Goal: Communication & Community: Answer question/provide support

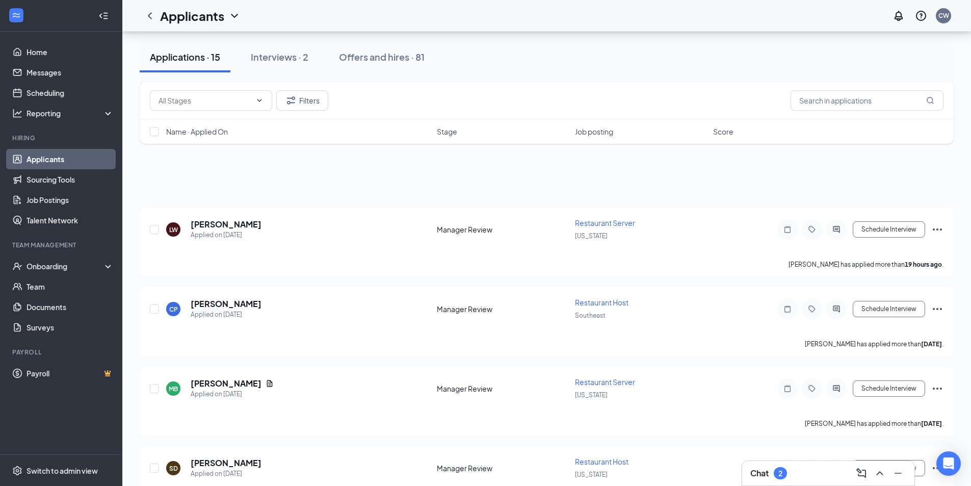
scroll to position [306, 0]
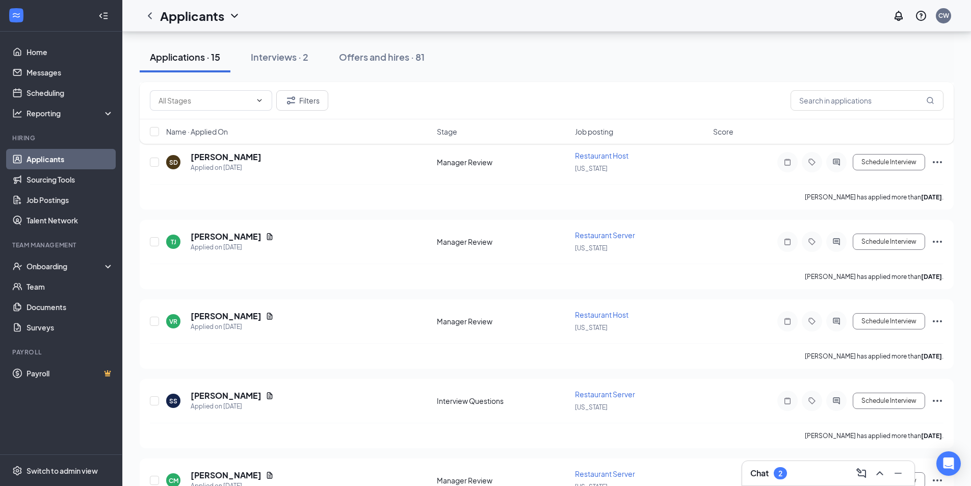
click at [809, 476] on div "Chat 2" at bounding box center [828, 473] width 156 height 16
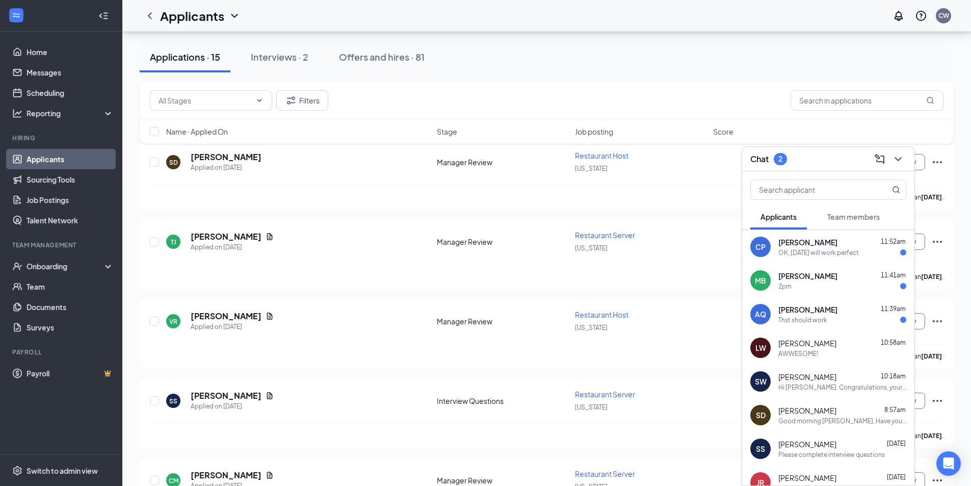
click at [825, 289] on div "2pm" at bounding box center [842, 286] width 128 height 9
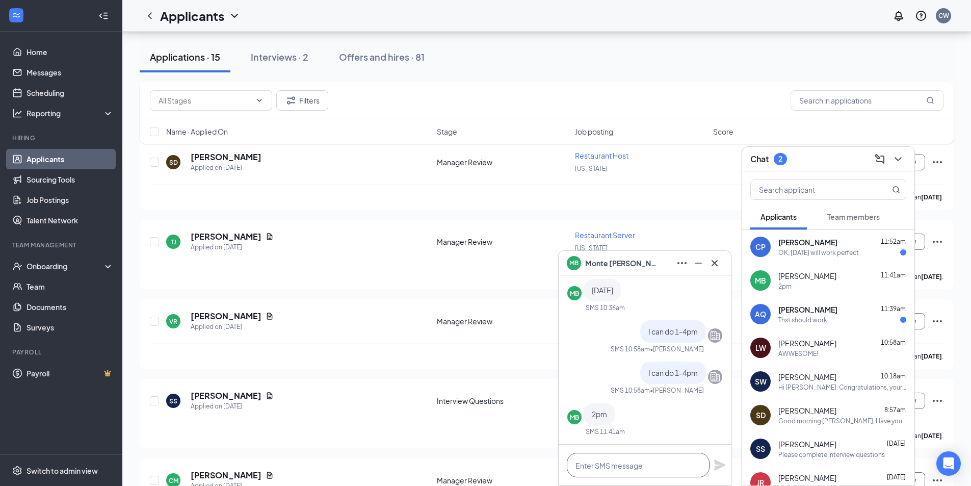
click at [670, 464] on textarea at bounding box center [638, 465] width 143 height 24
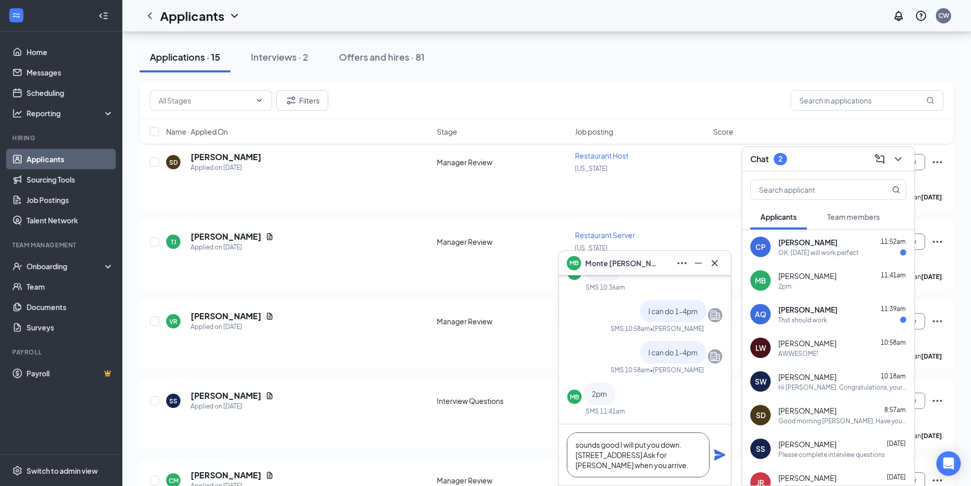
type textarea "sounds good I will put you down. [STREET_ADDRESS] Ask for [PERSON_NAME] when yo…"
click at [718, 455] on icon "Plane" at bounding box center [719, 454] width 11 height 11
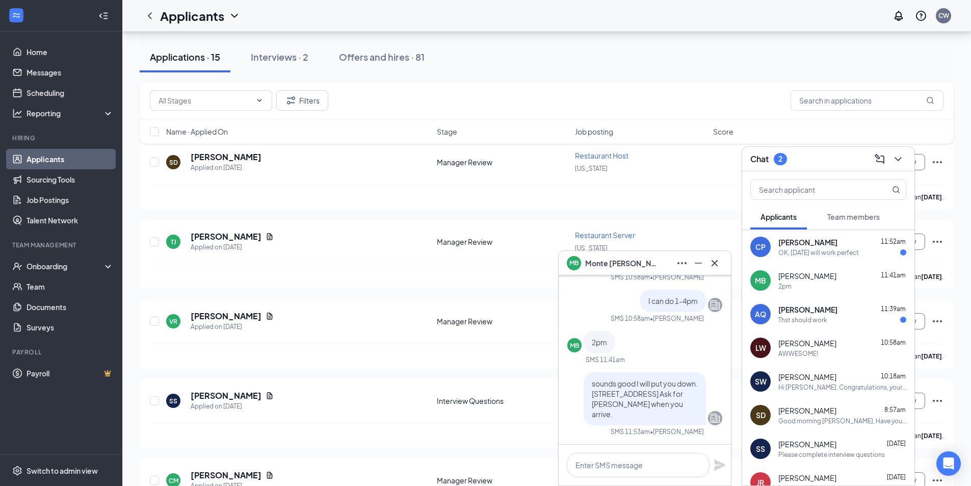
scroll to position [0, 0]
click at [847, 314] on div "[PERSON_NAME] 11:39am Thst should work" at bounding box center [842, 314] width 128 height 20
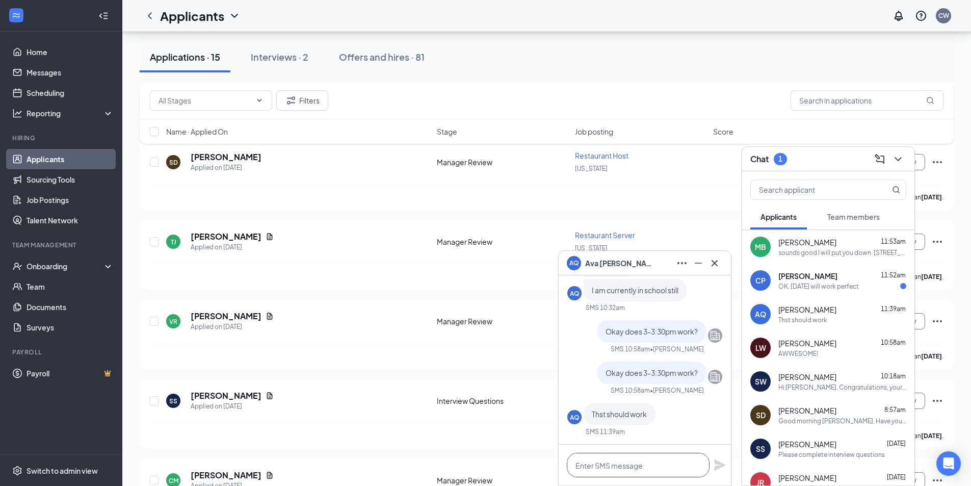
click at [657, 465] on textarea at bounding box center [638, 465] width 143 height 24
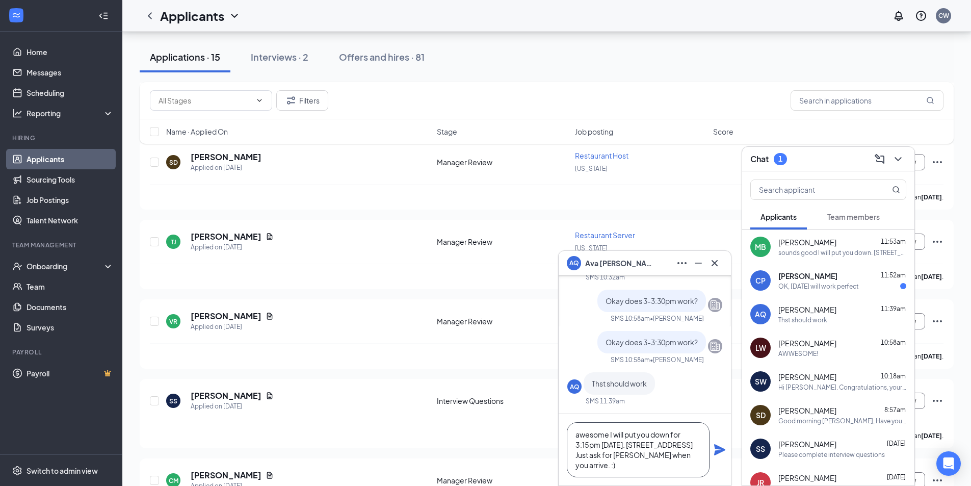
type textarea "awesome I will put you down for 3:15pm [DATE]. [STREET_ADDRESS] Just ask for [P…"
click at [724, 449] on icon "Plane" at bounding box center [720, 449] width 12 height 12
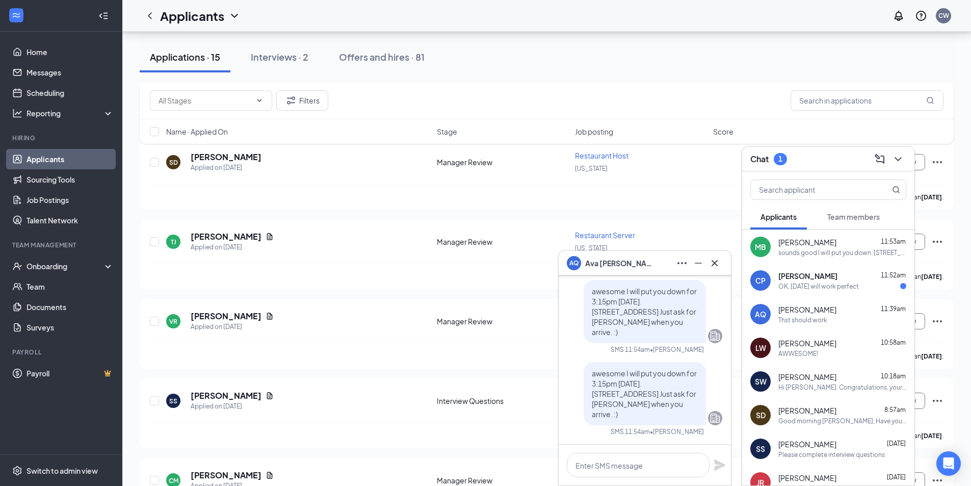
click at [825, 289] on div "OK, [DATE] will work perfect" at bounding box center [818, 286] width 81 height 9
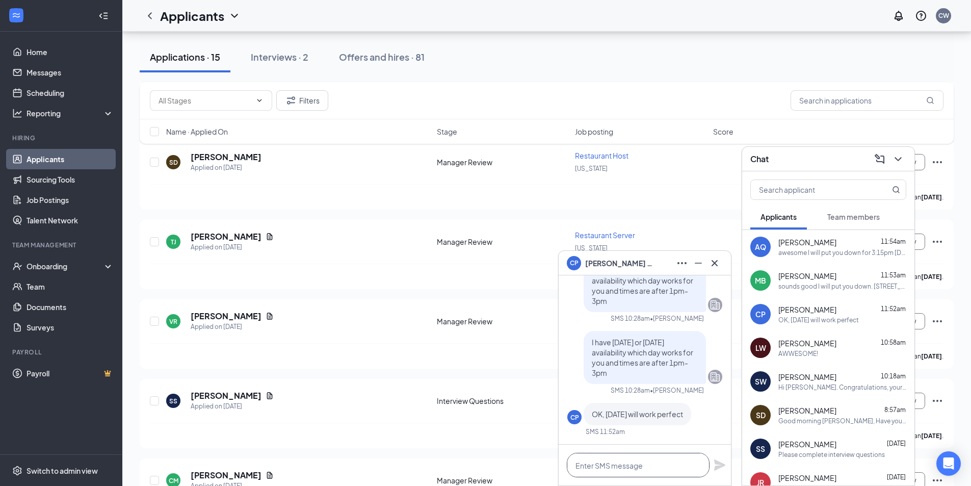
click at [624, 458] on textarea at bounding box center [638, 465] width 143 height 24
type textarea "I have a 1, 1:30pm, 2:15pm, or 2:30pm"
click at [724, 462] on icon "Plane" at bounding box center [720, 465] width 12 height 12
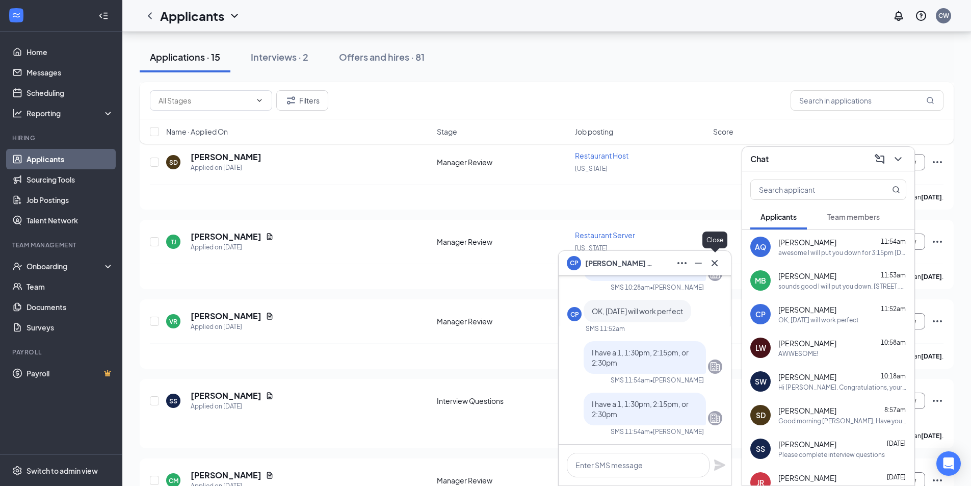
click at [718, 265] on icon "Cross" at bounding box center [714, 263] width 12 height 12
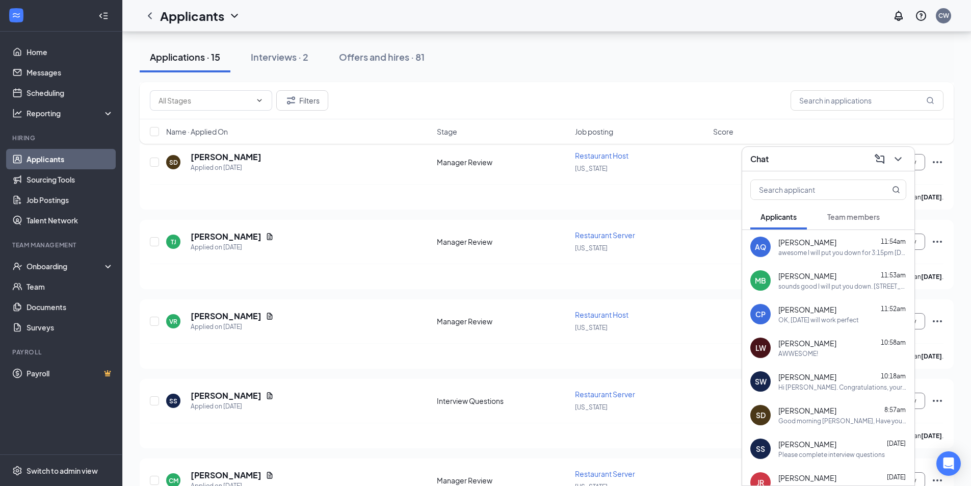
click at [821, 315] on div "OK, [DATE] will work perfect" at bounding box center [818, 319] width 81 height 9
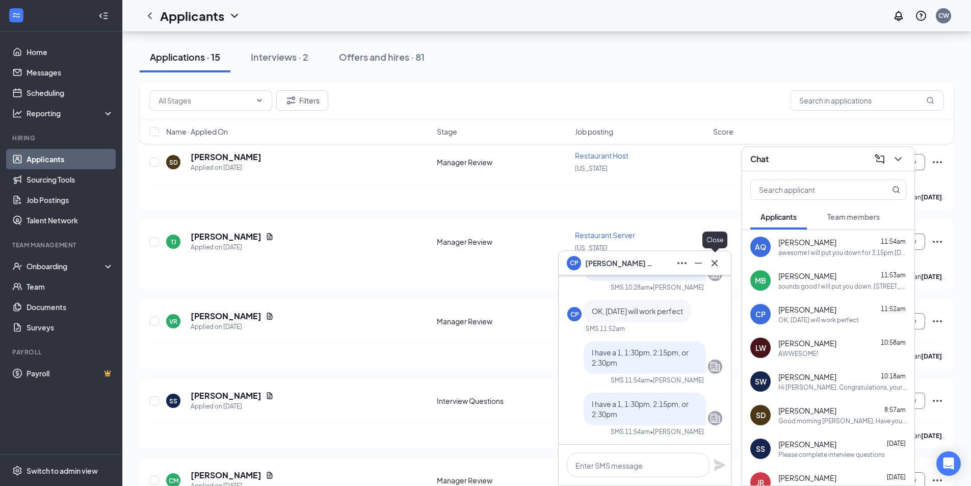
click at [719, 266] on icon "Cross" at bounding box center [714, 263] width 12 height 12
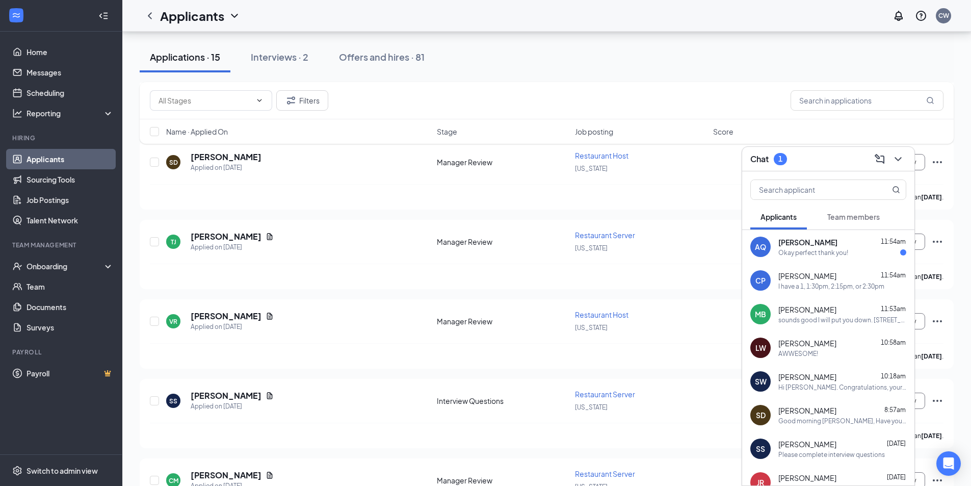
click at [795, 348] on span "[PERSON_NAME]" at bounding box center [807, 343] width 58 height 10
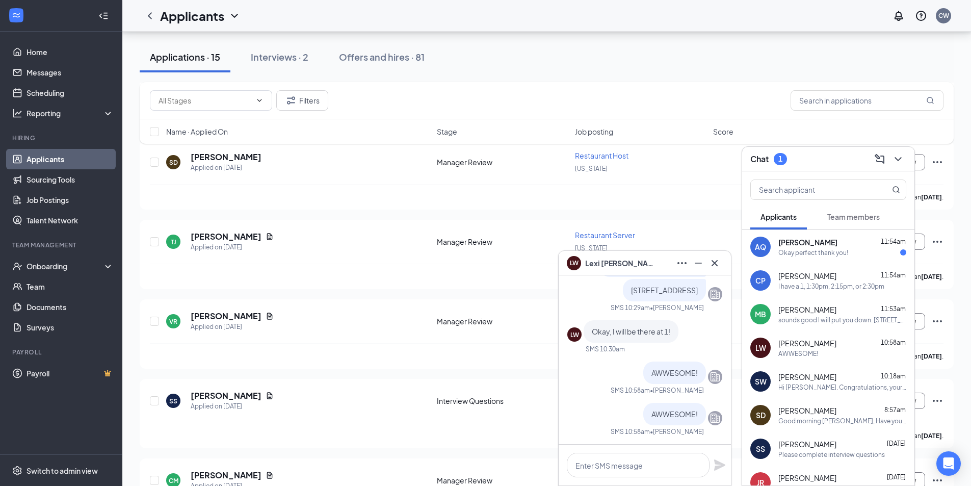
click at [716, 260] on icon "Cross" at bounding box center [714, 263] width 12 height 12
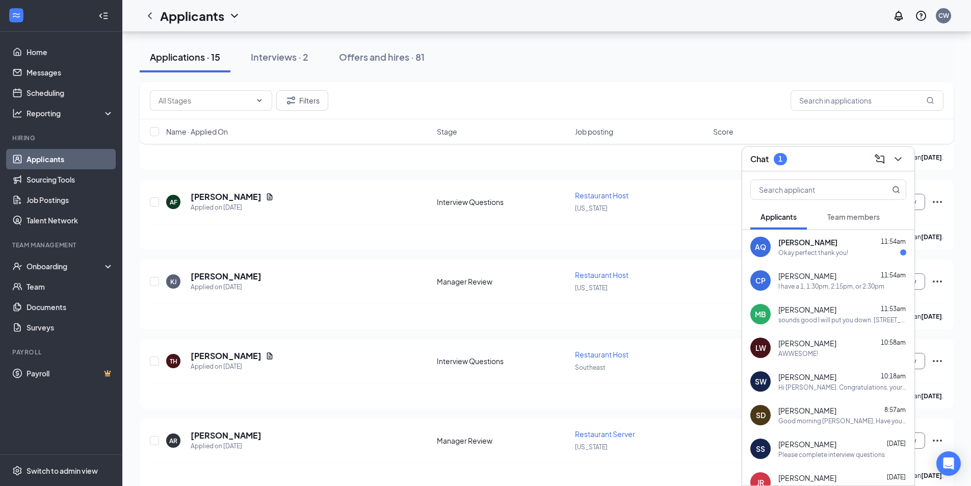
scroll to position [916, 0]
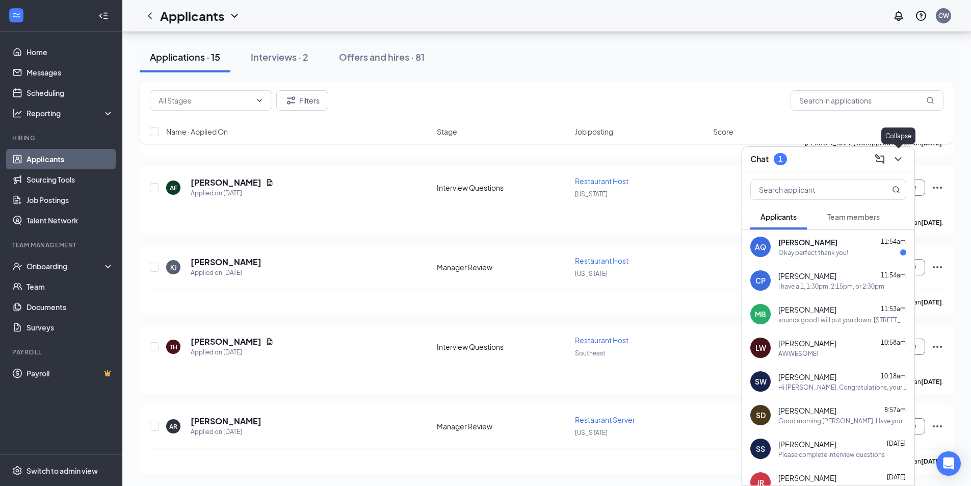
click at [892, 158] on icon "ChevronDown" at bounding box center [898, 159] width 12 height 12
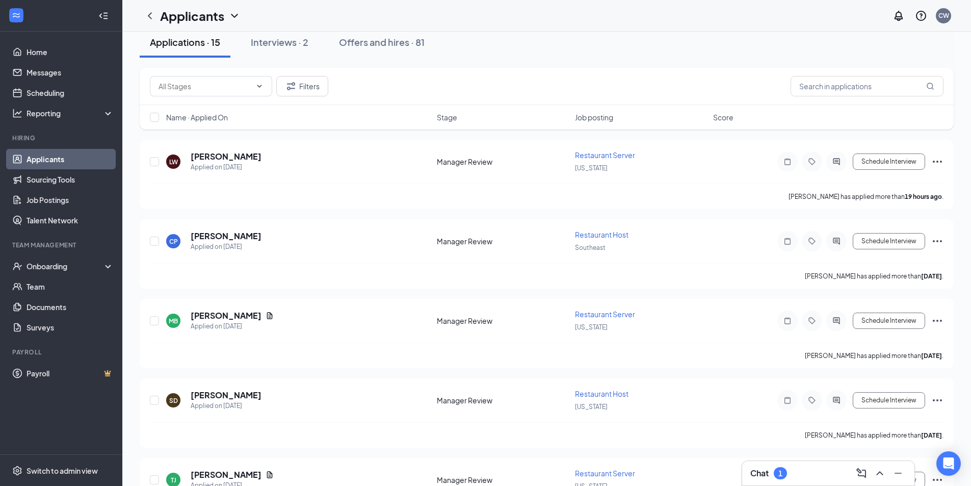
scroll to position [0, 0]
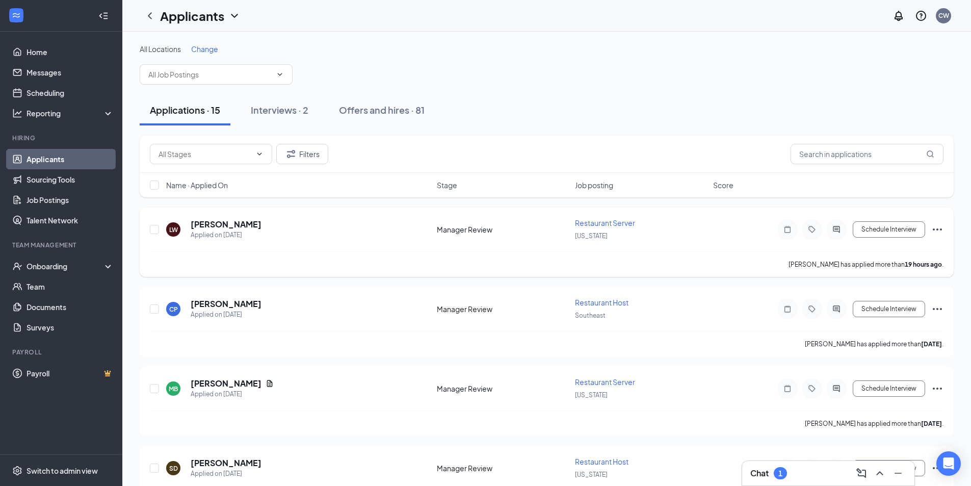
click at [941, 229] on icon "Ellipses" at bounding box center [937, 229] width 9 height 2
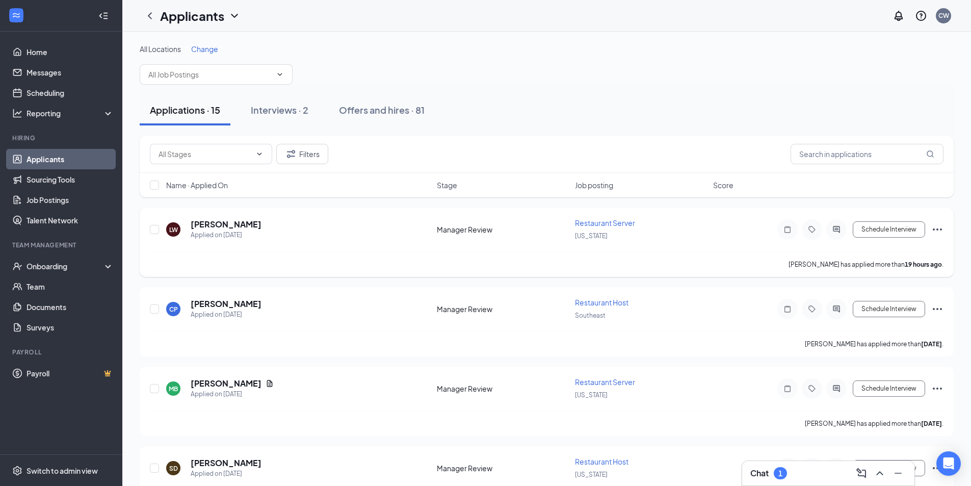
click at [933, 227] on icon "Ellipses" at bounding box center [937, 229] width 12 height 12
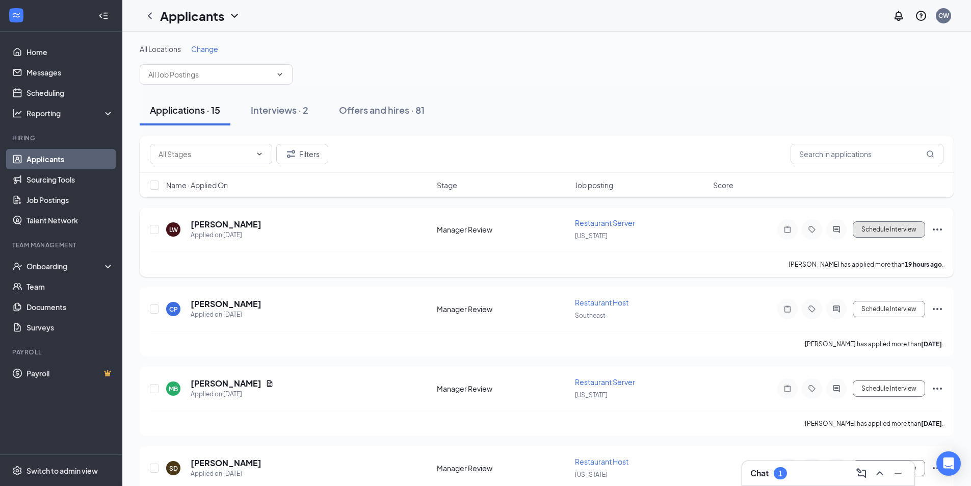
click at [894, 228] on button "Schedule Interview" at bounding box center [889, 229] width 72 height 16
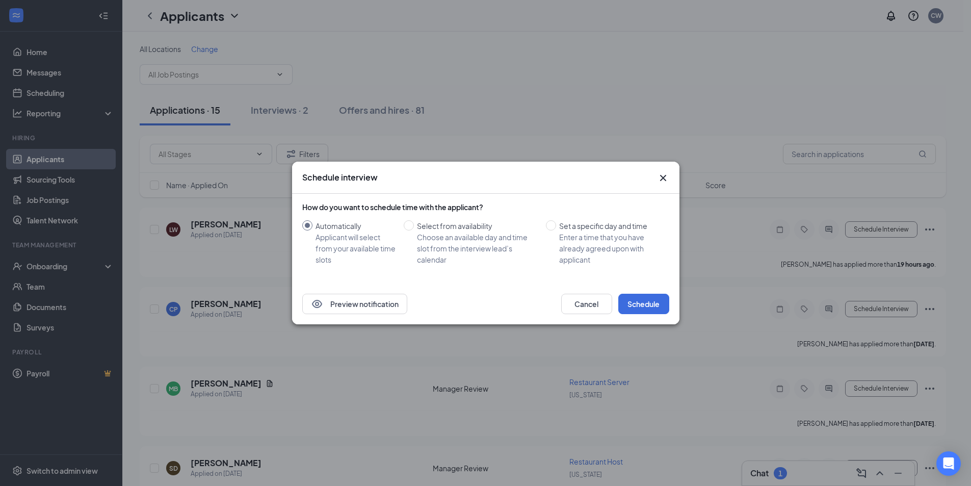
click at [661, 176] on icon "Cross" at bounding box center [663, 178] width 6 height 6
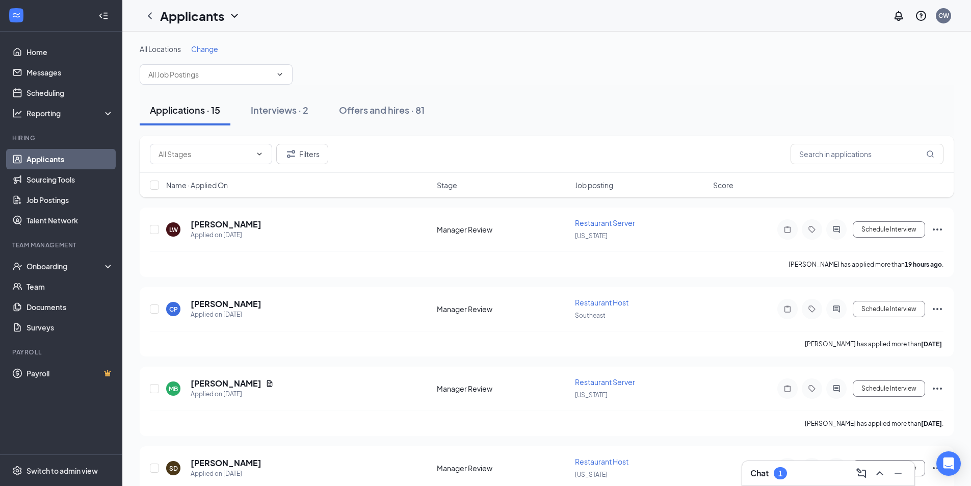
click at [781, 476] on div "1" at bounding box center [780, 473] width 4 height 9
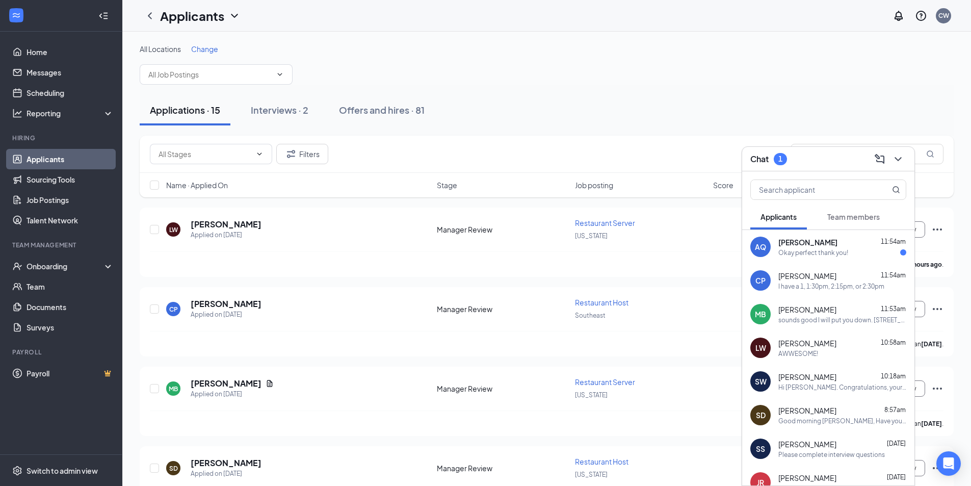
click at [811, 363] on div "LW [PERSON_NAME] 10:58am AWWESOME!" at bounding box center [828, 348] width 172 height 34
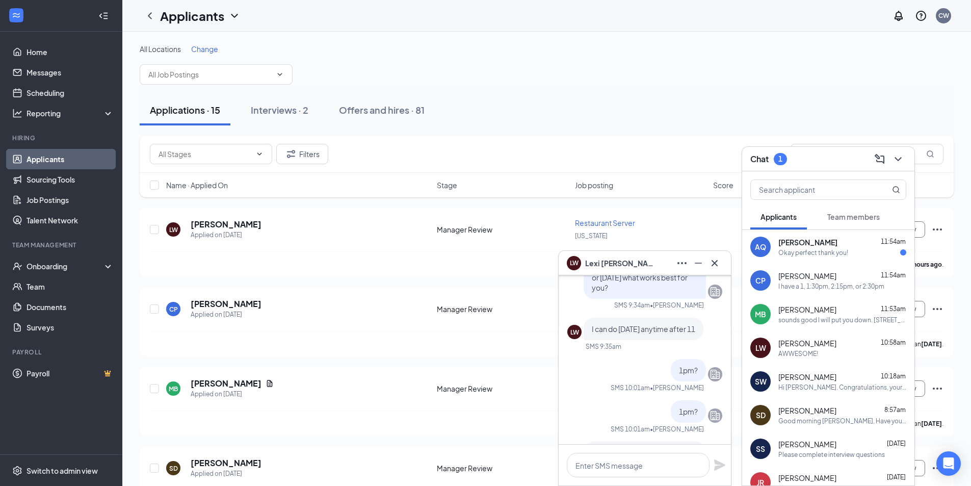
scroll to position [-357, 0]
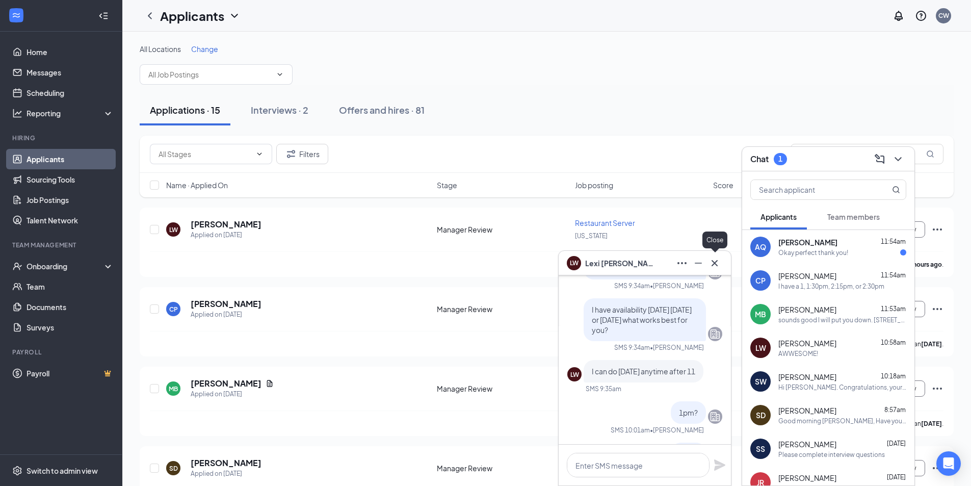
click at [709, 266] on icon "Cross" at bounding box center [714, 263] width 12 height 12
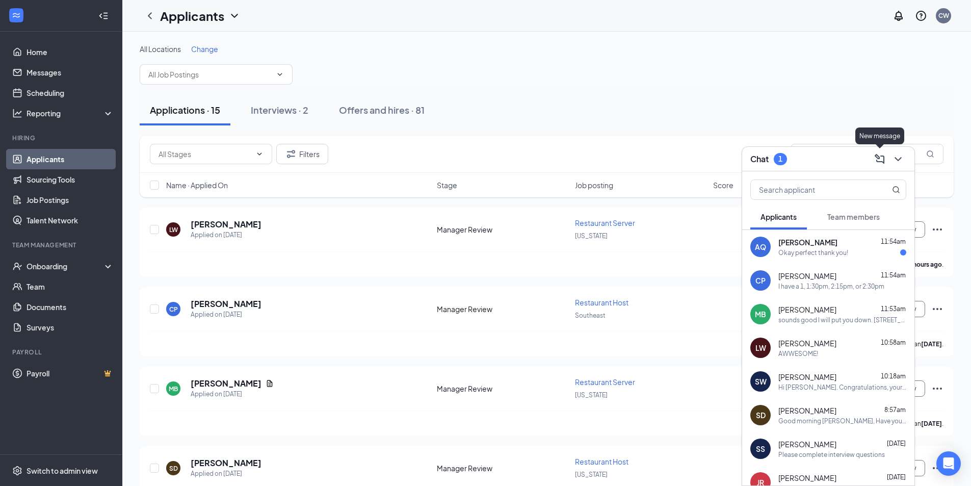
click at [887, 158] on button at bounding box center [880, 159] width 16 height 16
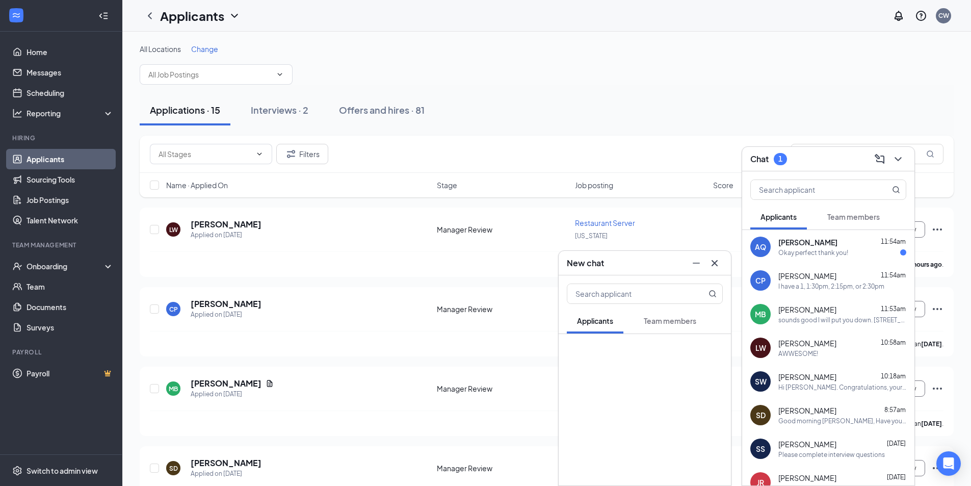
click at [717, 263] on icon "Cross" at bounding box center [714, 263] width 12 height 12
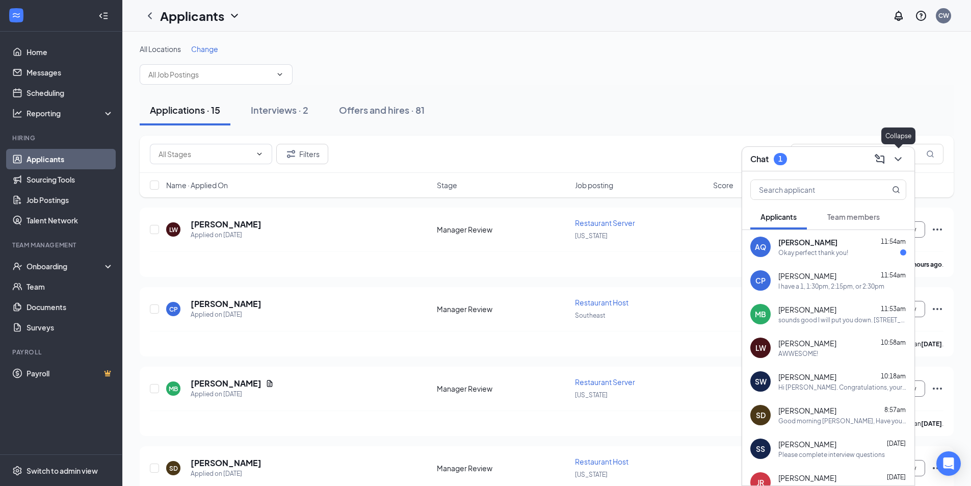
click at [899, 159] on icon "ChevronDown" at bounding box center [898, 159] width 12 height 12
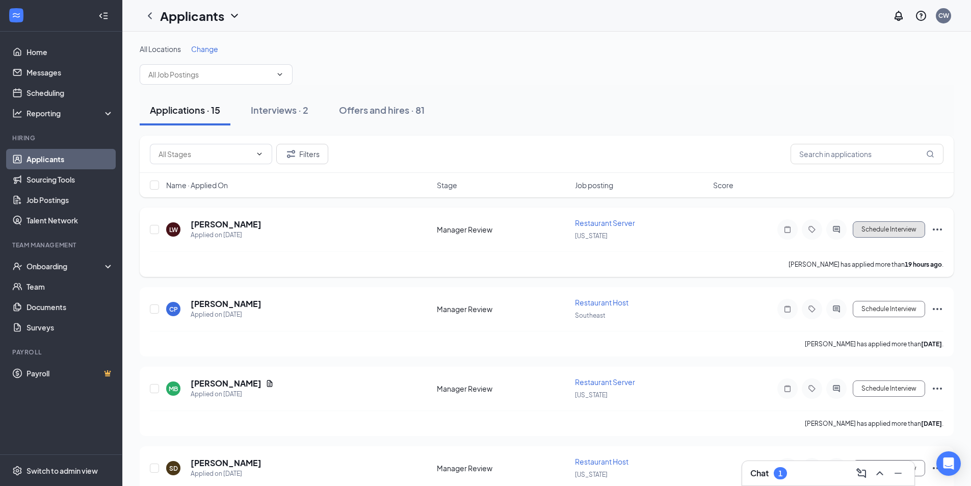
click at [909, 228] on button "Schedule Interview" at bounding box center [889, 229] width 72 height 16
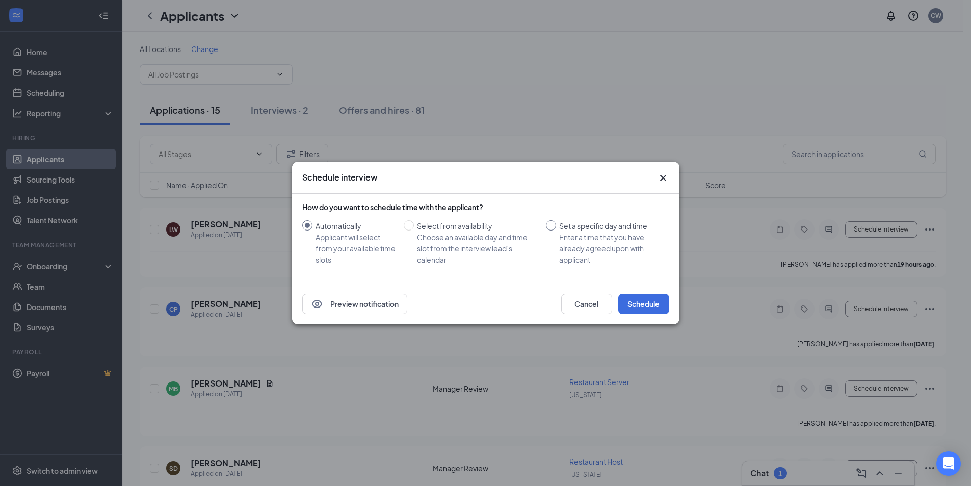
click at [582, 233] on div "Enter a time that you have already agreed upon with applicant" at bounding box center [610, 248] width 102 height 34
click at [556, 230] on input "Set a specific day and time Enter a time that you have already agreed upon with…" at bounding box center [551, 225] width 10 height 10
radio input "true"
radio input "false"
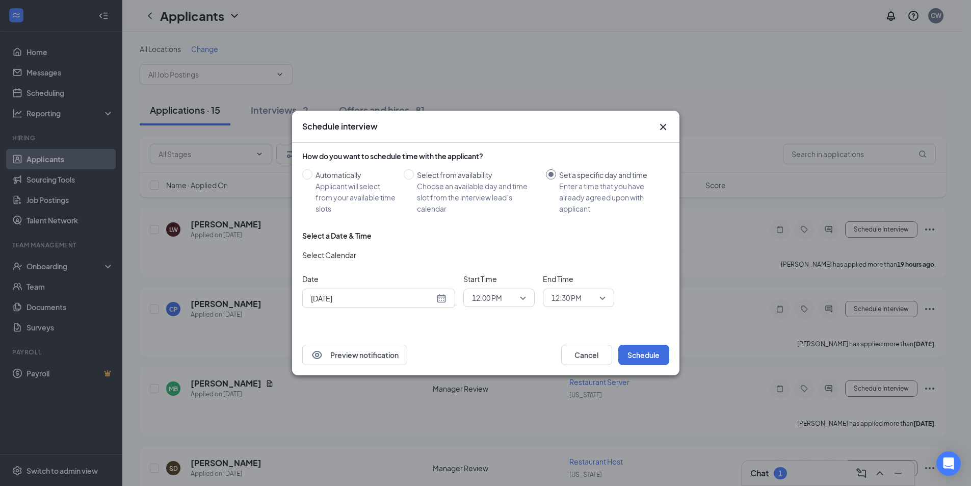
click at [364, 301] on input "[DATE]" at bounding box center [372, 298] width 123 height 11
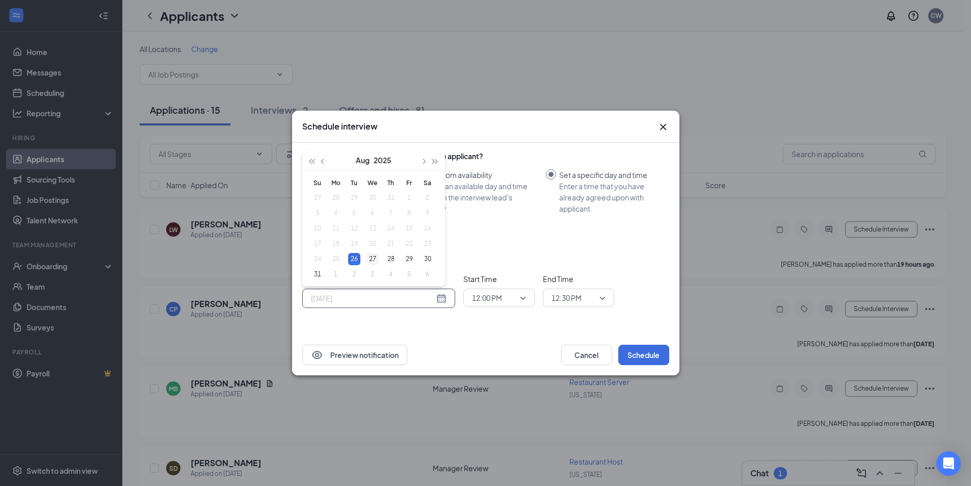
type input "[DATE]"
click at [373, 254] on div "27" at bounding box center [372, 259] width 12 height 12
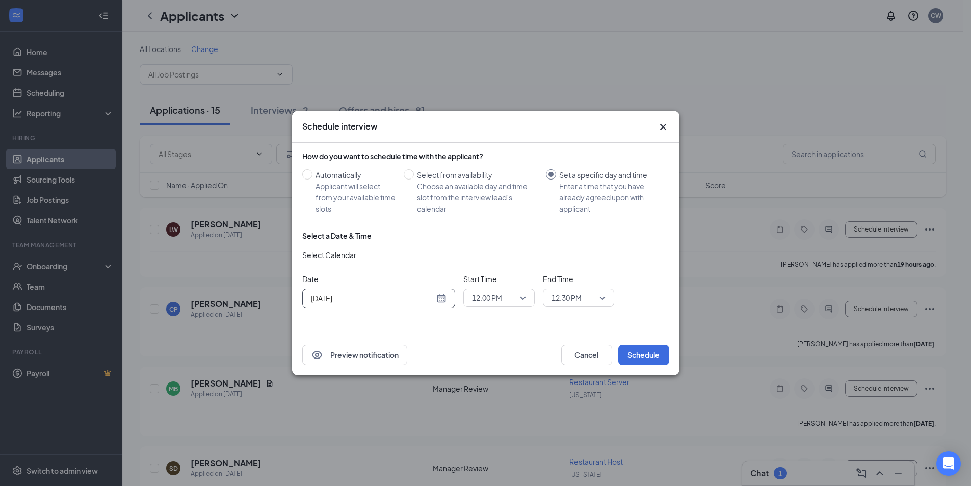
click at [482, 294] on span "12:00 PM" at bounding box center [487, 297] width 30 height 15
click at [499, 263] on span "01:00 PM" at bounding box center [486, 262] width 30 height 11
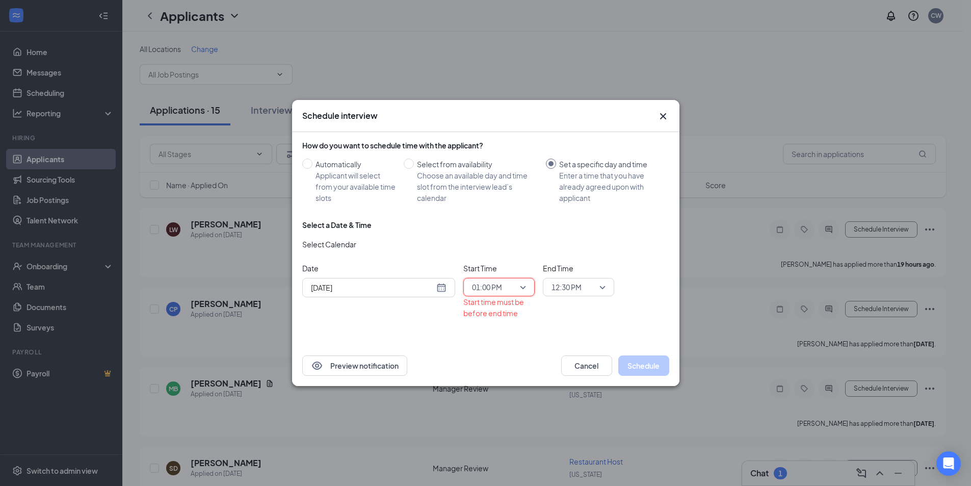
click at [575, 305] on div "End Time 12:30 PM" at bounding box center [578, 290] width 71 height 56
click at [573, 285] on span "12:30 PM" at bounding box center [566, 286] width 30 height 15
click at [572, 180] on span "01:15 PM" at bounding box center [566, 177] width 30 height 11
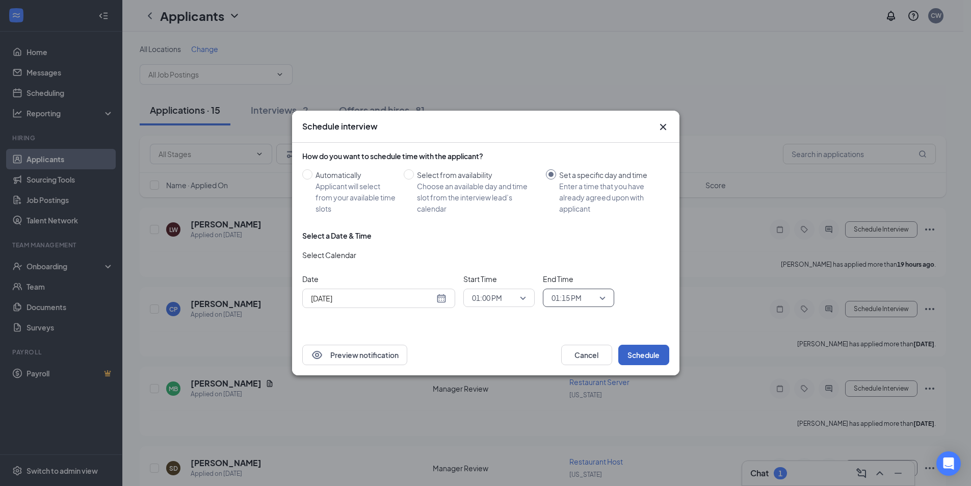
click at [636, 352] on button "Schedule" at bounding box center [643, 355] width 51 height 20
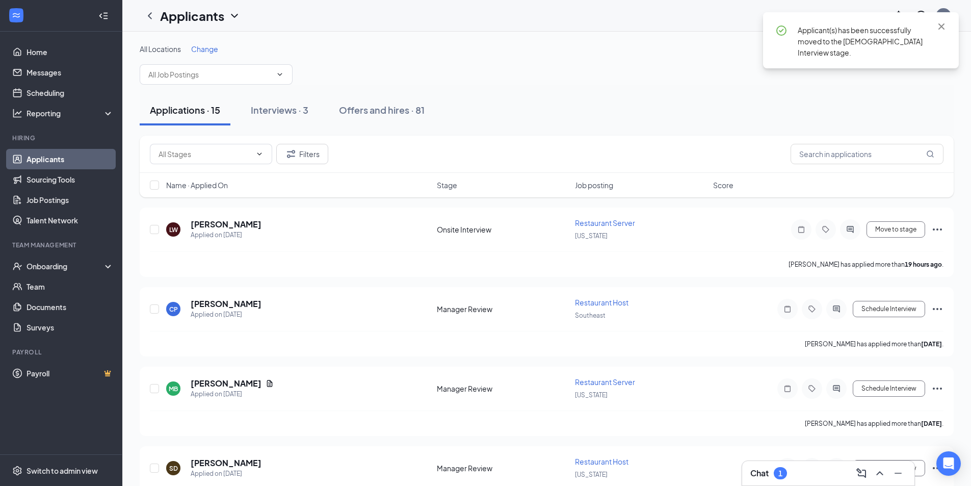
click at [785, 474] on div "1" at bounding box center [780, 473] width 13 height 12
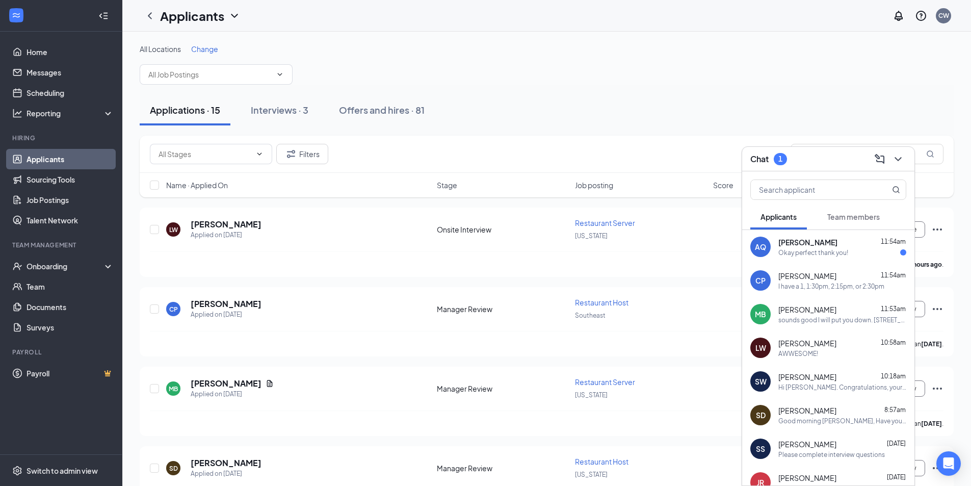
click at [845, 322] on div "sounds good I will put you down. [STREET_ADDRESS] Ask for [PERSON_NAME] when yo…" at bounding box center [842, 319] width 128 height 9
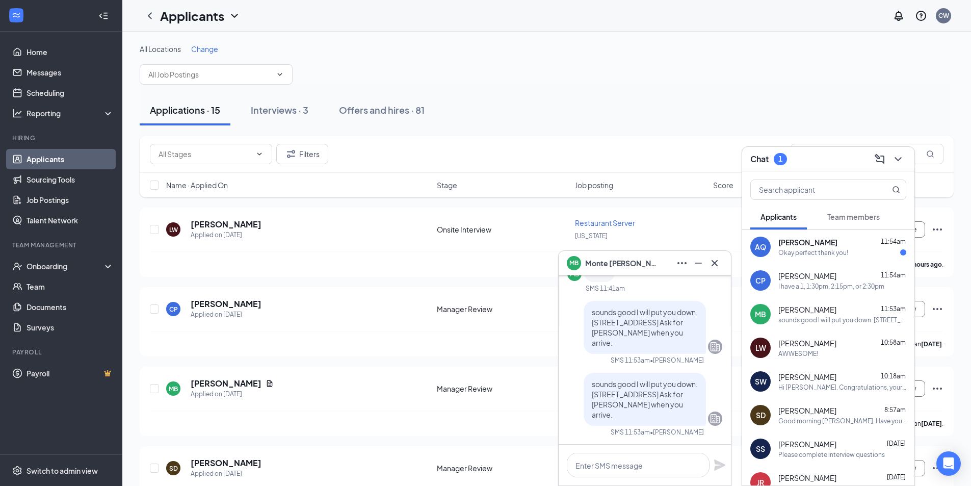
scroll to position [0, 0]
click at [707, 260] on button at bounding box center [714, 263] width 16 height 16
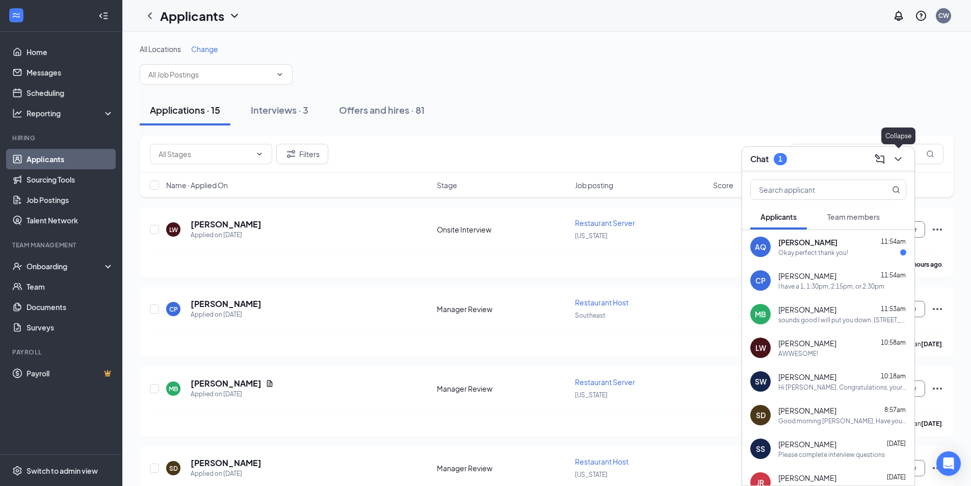
click at [899, 160] on icon "ChevronDown" at bounding box center [897, 159] width 7 height 4
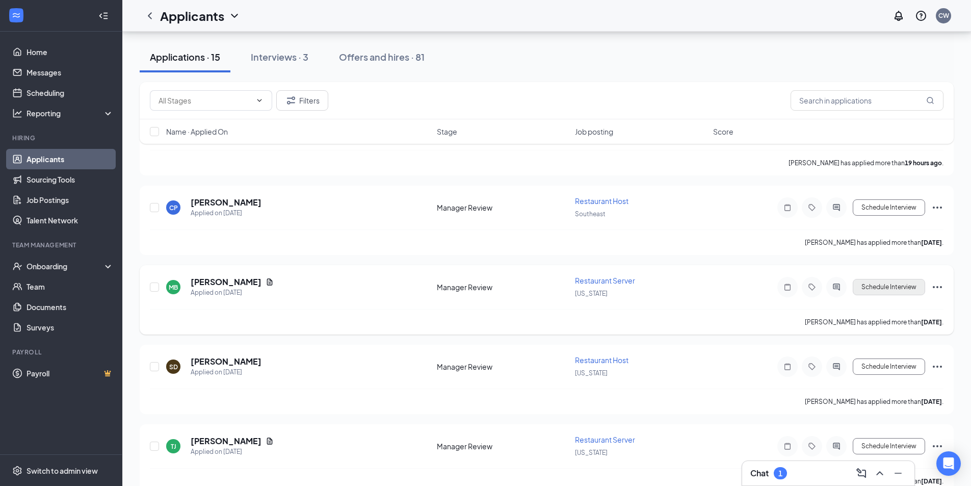
scroll to position [102, 0]
click at [939, 285] on icon "Ellipses" at bounding box center [937, 286] width 12 height 12
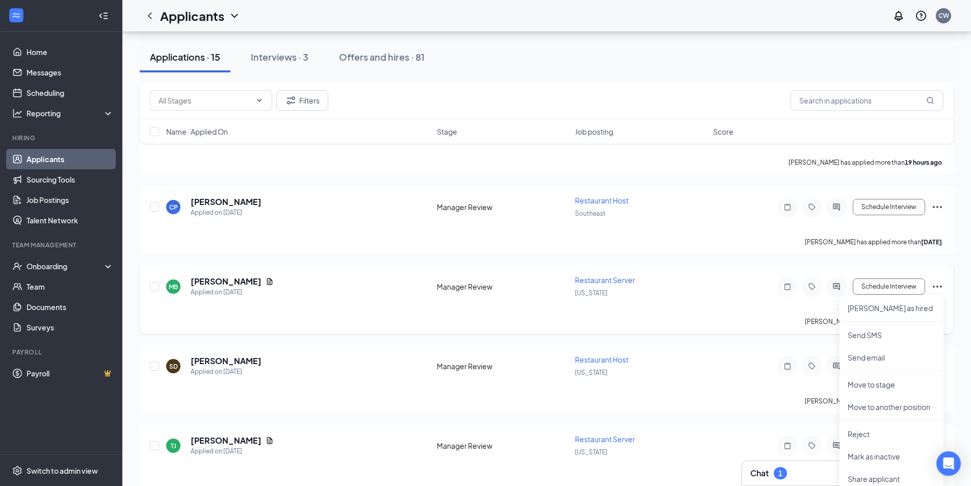
click at [939, 285] on icon "Ellipses" at bounding box center [937, 286] width 12 height 12
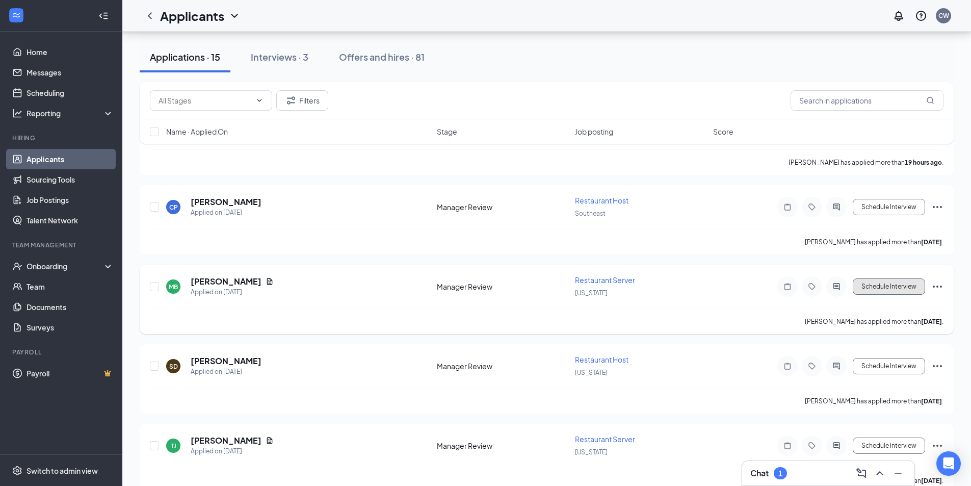
click at [894, 286] on button "Schedule Interview" at bounding box center [889, 286] width 72 height 16
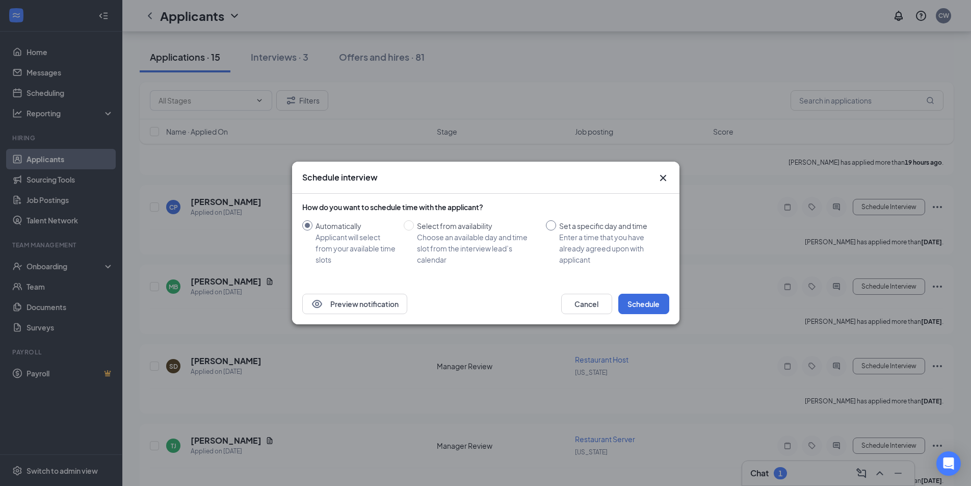
click at [603, 231] on div "Set a specific day and time" at bounding box center [610, 225] width 102 height 11
click at [556, 230] on input "Set a specific day and time Enter a time that you have already agreed upon with…" at bounding box center [551, 225] width 10 height 10
radio input "true"
radio input "false"
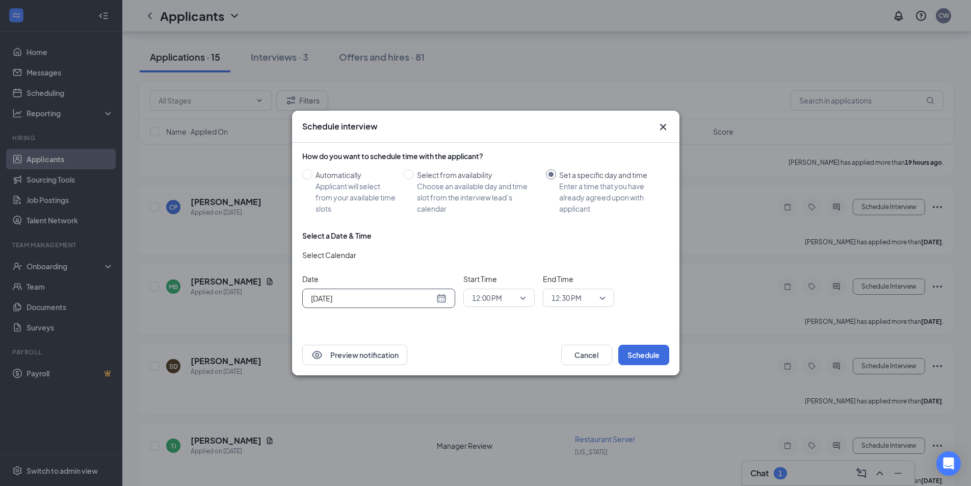
click at [357, 305] on div "[DATE]" at bounding box center [378, 297] width 153 height 19
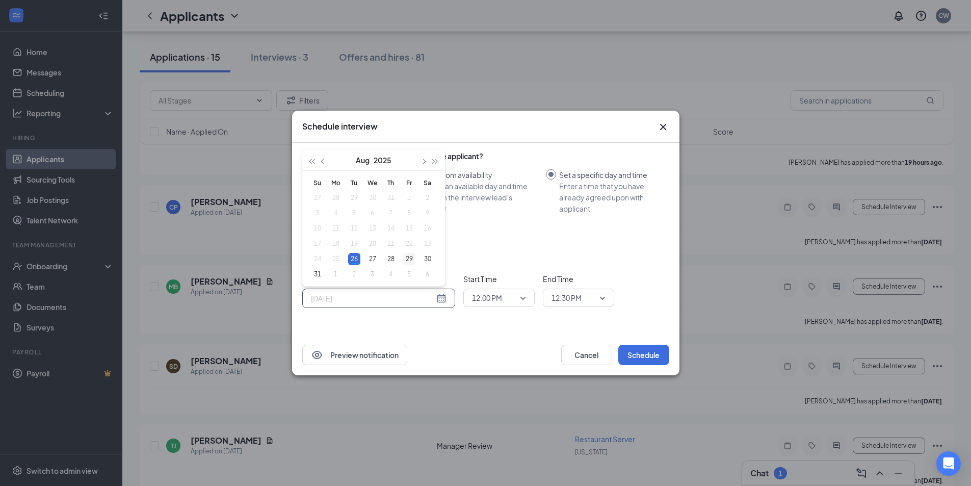
type input "[DATE]"
click at [413, 255] on div "29" at bounding box center [409, 259] width 12 height 12
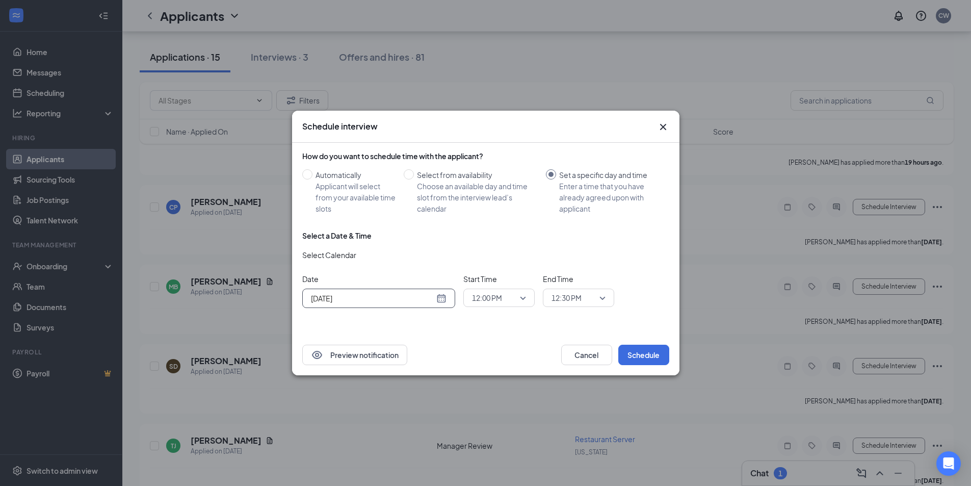
click at [495, 299] on span "12:00 PM" at bounding box center [487, 297] width 30 height 15
click at [497, 252] on span "02:00 PM" at bounding box center [486, 254] width 30 height 11
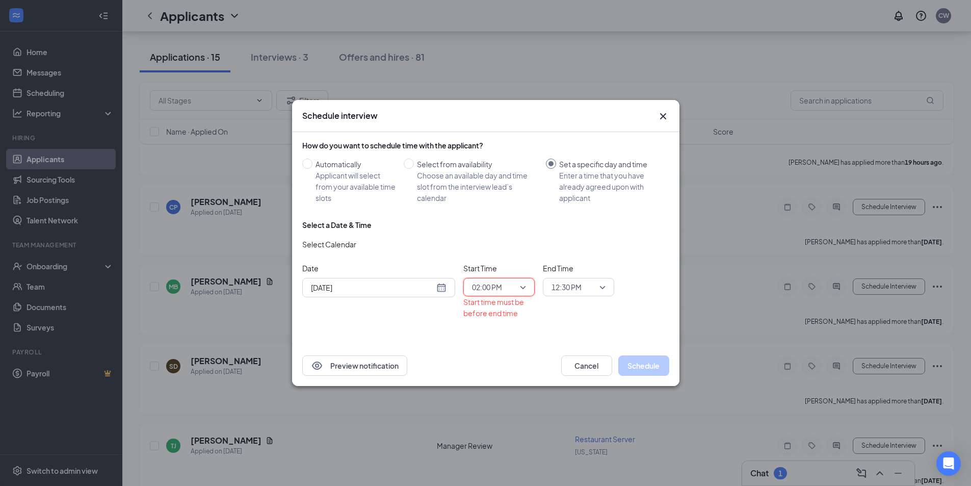
click at [571, 284] on span "12:30 PM" at bounding box center [566, 286] width 30 height 15
click at [575, 219] on span "02:15 PM" at bounding box center [566, 220] width 30 height 11
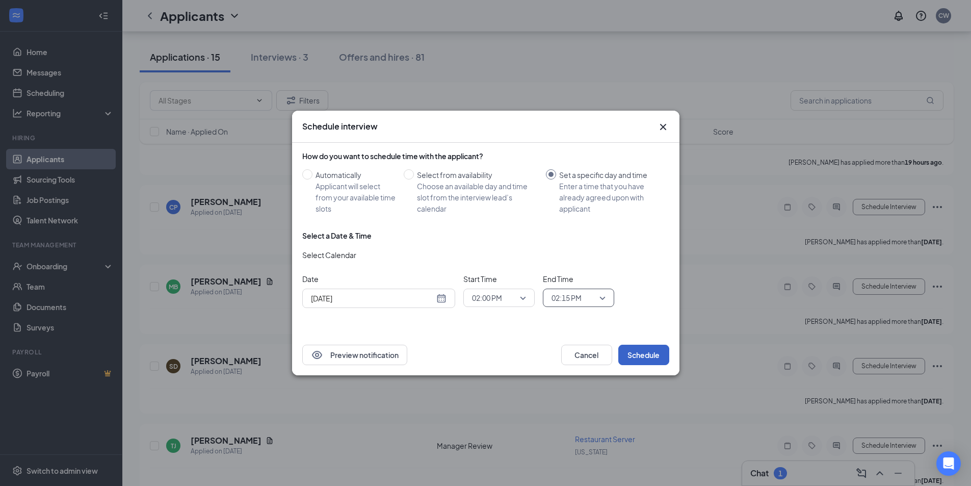
click at [631, 351] on button "Schedule" at bounding box center [643, 355] width 51 height 20
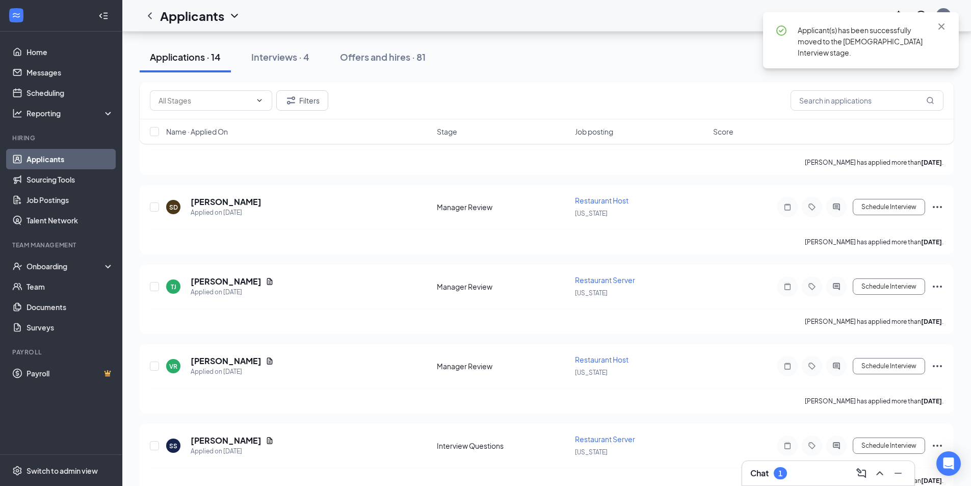
click at [772, 480] on div "Chat 1" at bounding box center [828, 473] width 156 height 16
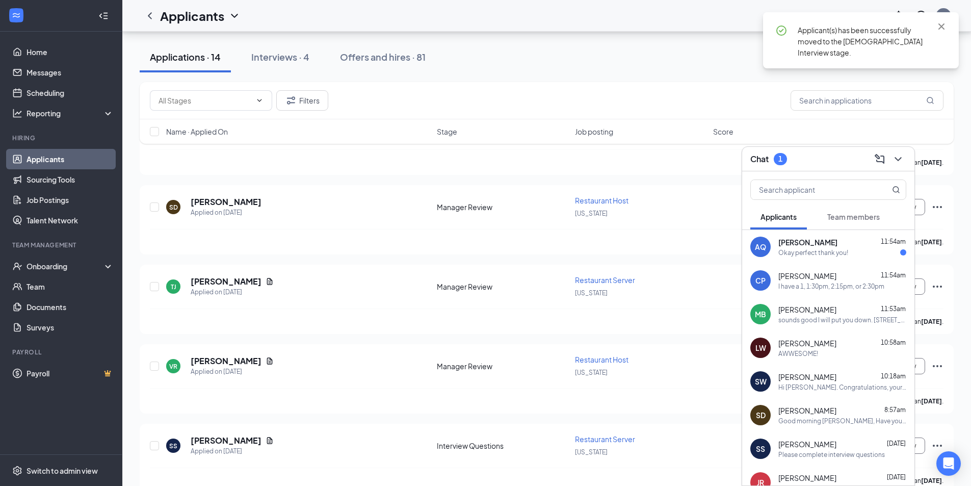
click at [813, 256] on div "Okay perfect thank you!" at bounding box center [813, 252] width 70 height 9
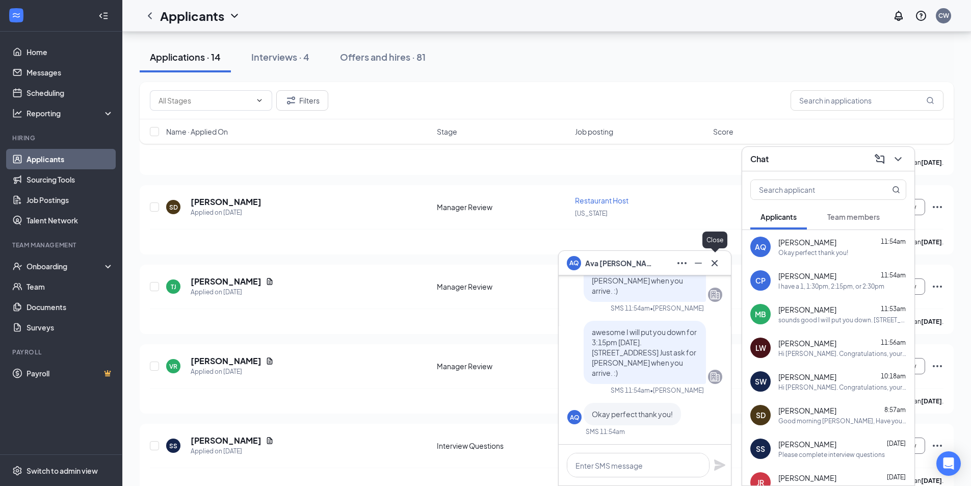
click at [713, 264] on icon "Cross" at bounding box center [714, 262] width 6 height 6
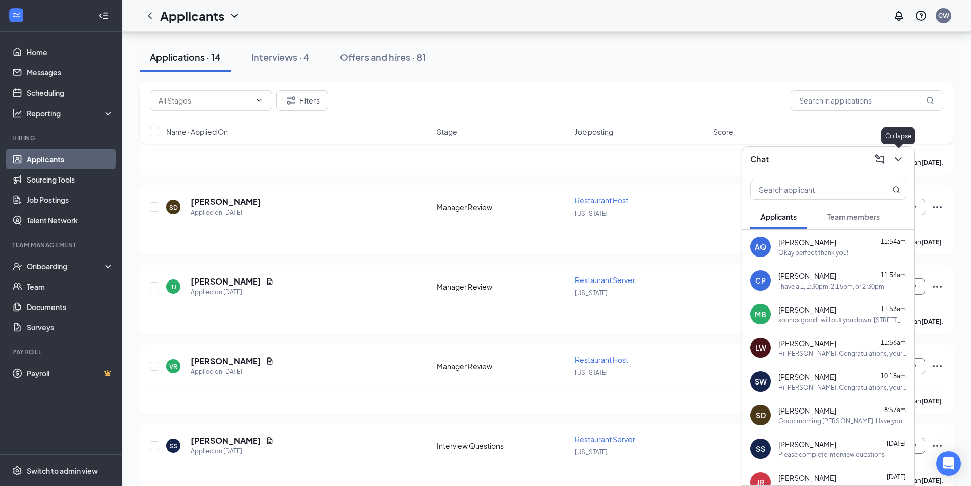
click at [897, 160] on icon "ChevronDown" at bounding box center [897, 159] width 7 height 4
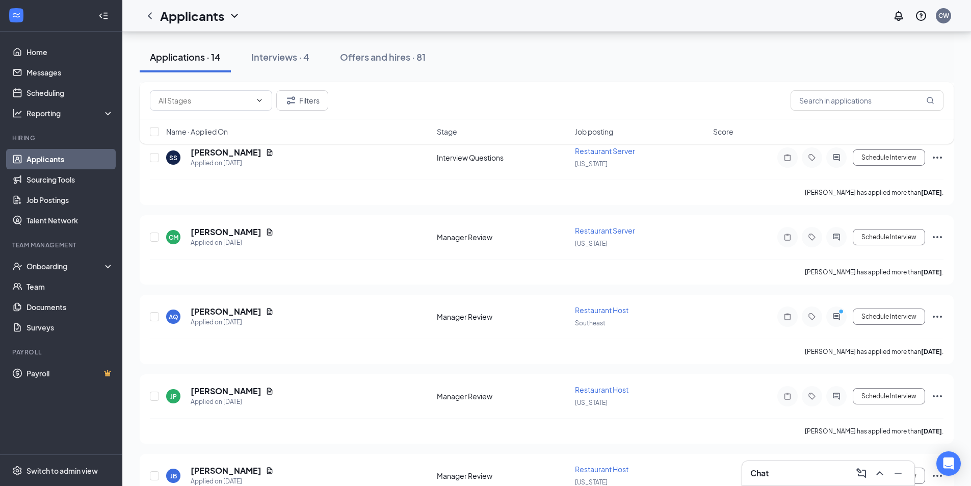
scroll to position [408, 0]
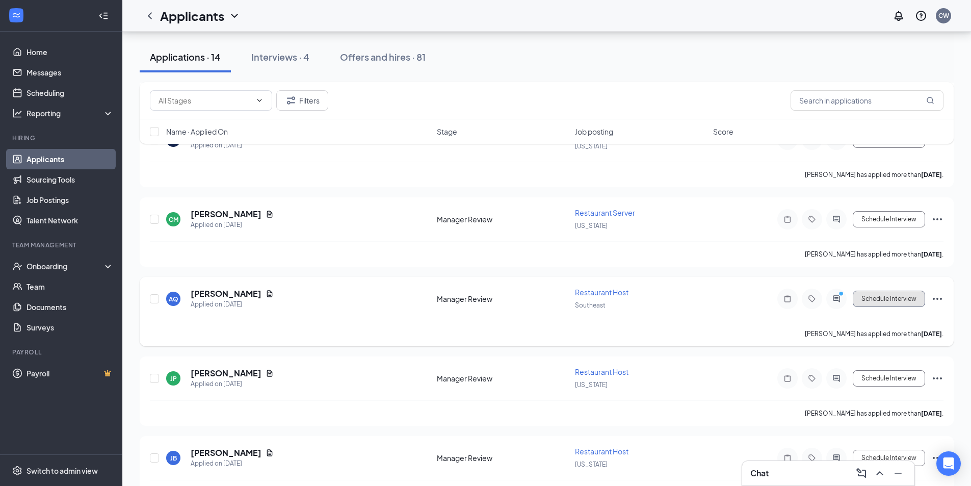
click at [904, 301] on button "Schedule Interview" at bounding box center [889, 299] width 72 height 16
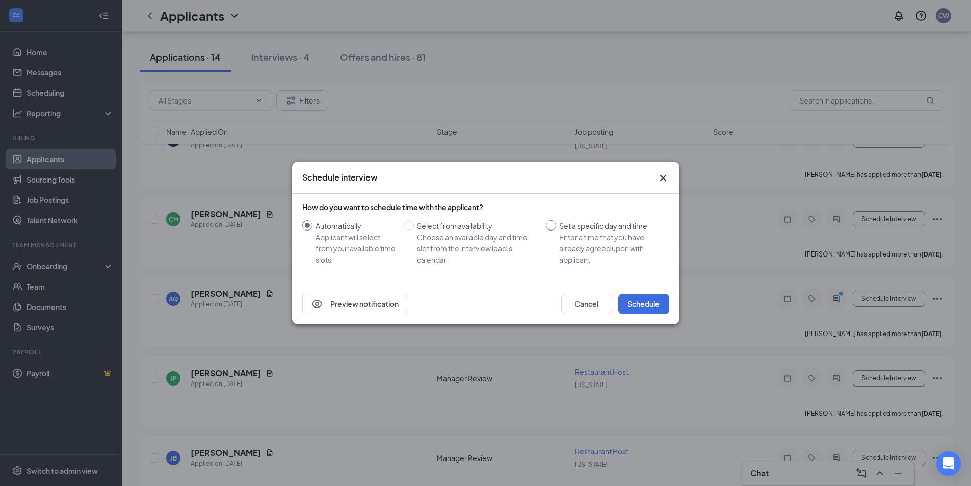
click at [599, 230] on div "Set a specific day and time" at bounding box center [610, 225] width 102 height 11
click at [556, 230] on input "Set a specific day and time Enter a time that you have already agreed upon with…" at bounding box center [551, 225] width 10 height 10
radio input "true"
radio input "false"
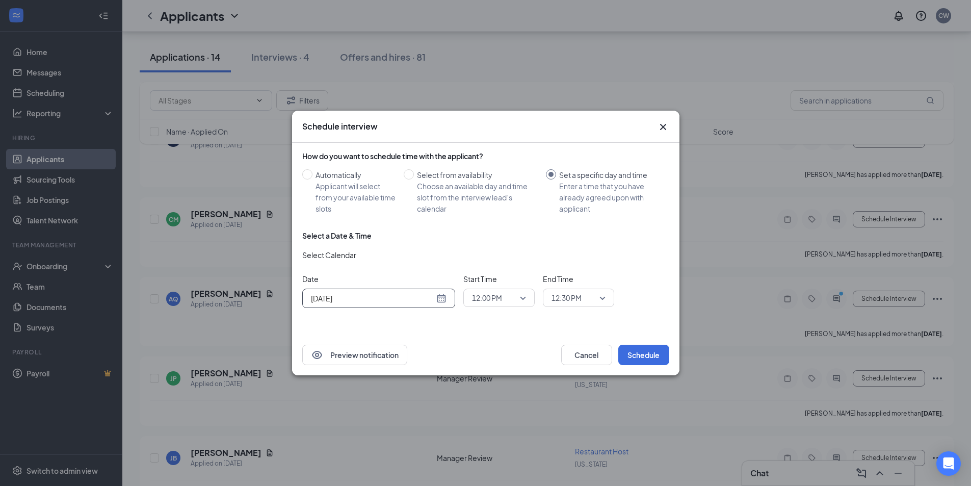
click at [379, 305] on div "[DATE]" at bounding box center [378, 297] width 153 height 19
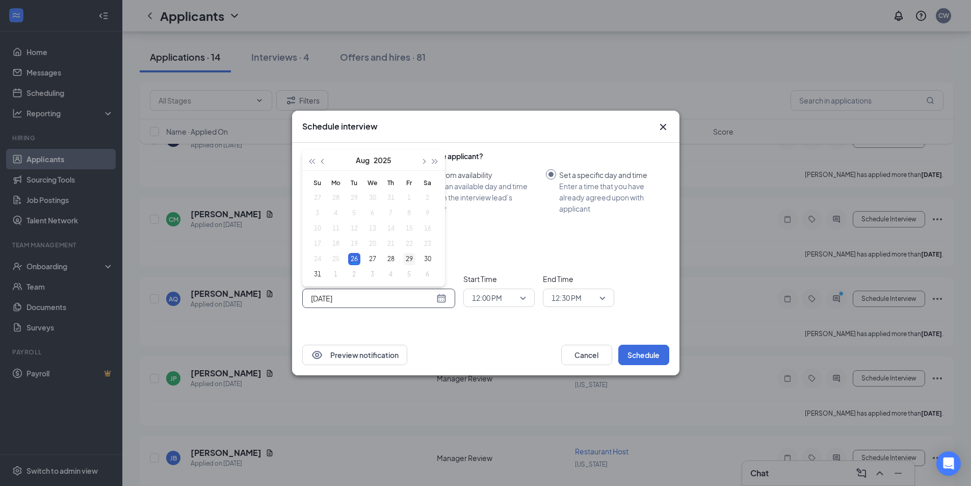
type input "[DATE]"
click at [404, 257] on div "29" at bounding box center [409, 259] width 12 height 12
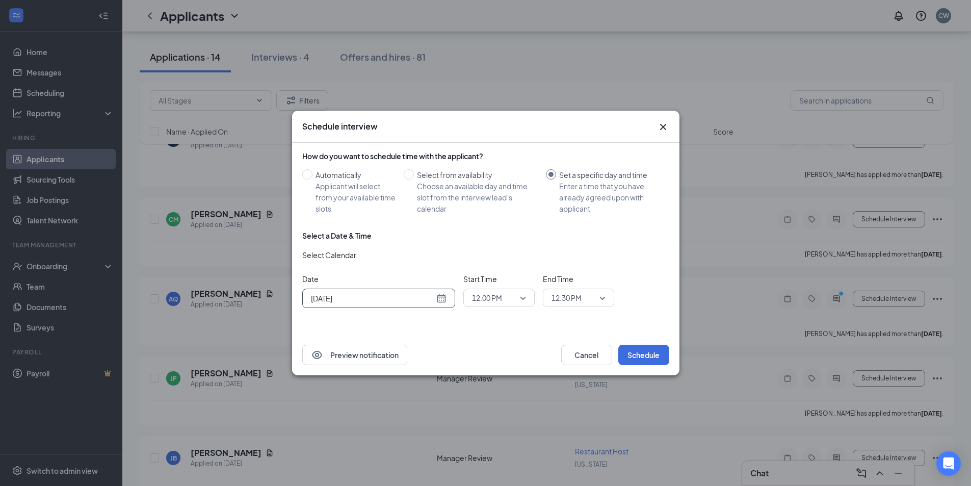
click at [491, 293] on span "12:00 PM" at bounding box center [487, 297] width 30 height 15
click at [497, 223] on span "03:15 PM" at bounding box center [486, 218] width 30 height 11
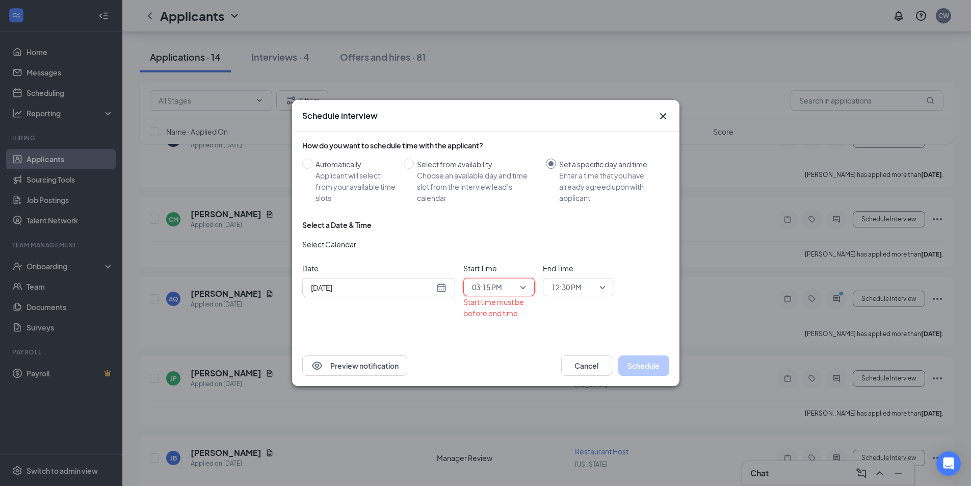
click at [575, 285] on span "12:30 PM" at bounding box center [566, 286] width 30 height 15
click at [575, 235] on span "03:30 PM" at bounding box center [566, 235] width 30 height 11
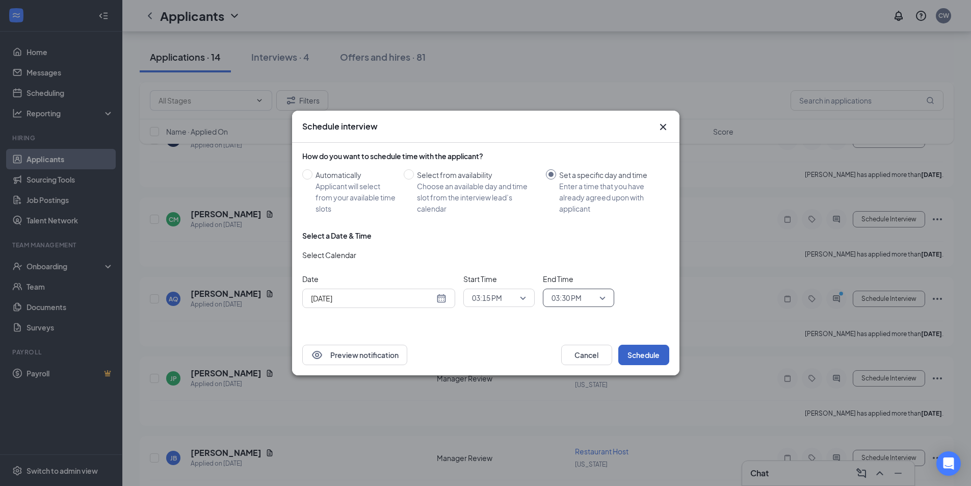
click at [640, 355] on button "Schedule" at bounding box center [643, 355] width 51 height 20
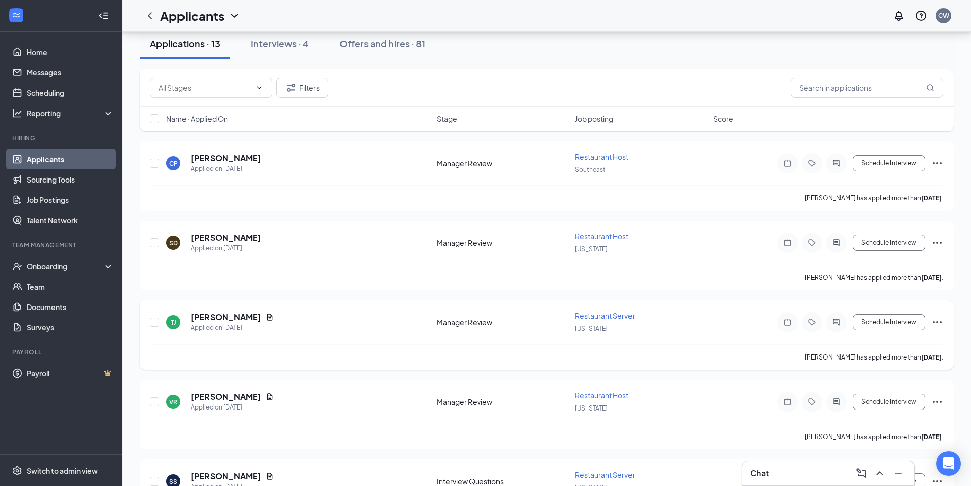
scroll to position [0, 0]
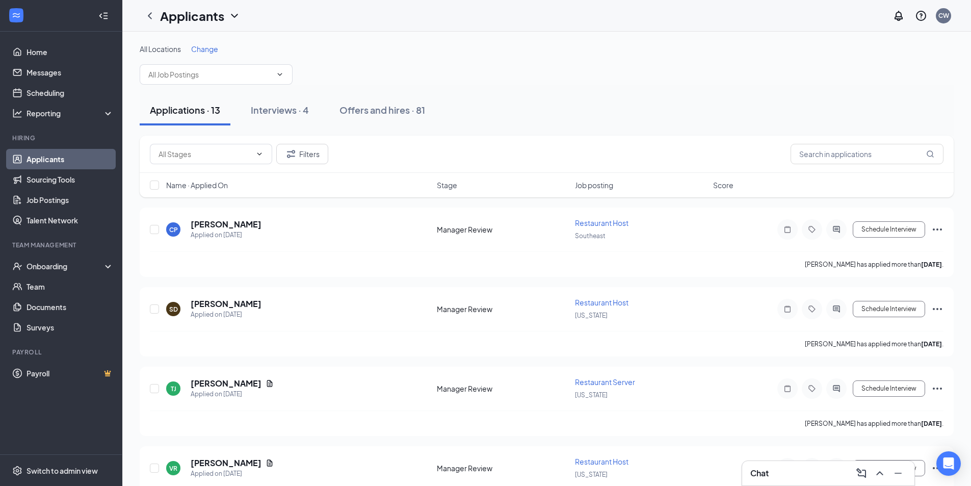
click at [785, 478] on div "Chat" at bounding box center [828, 473] width 156 height 16
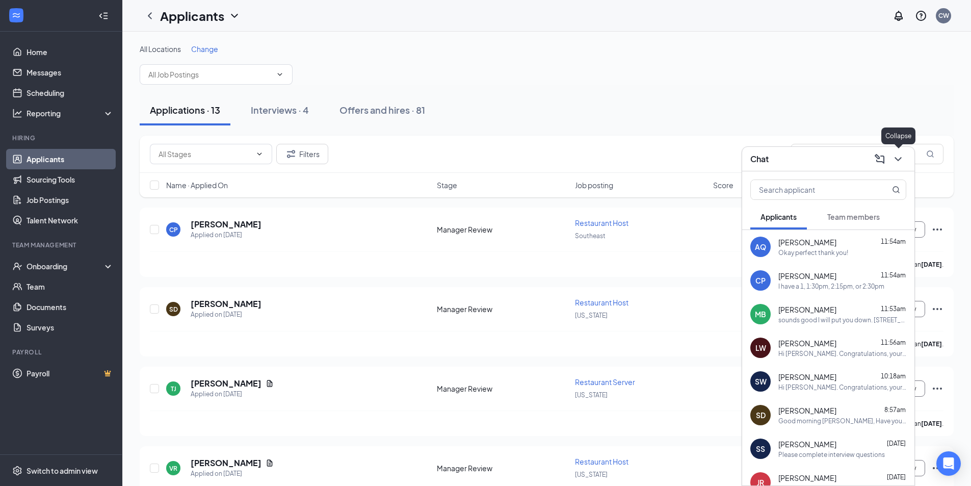
click at [899, 160] on icon "ChevronDown" at bounding box center [897, 159] width 7 height 4
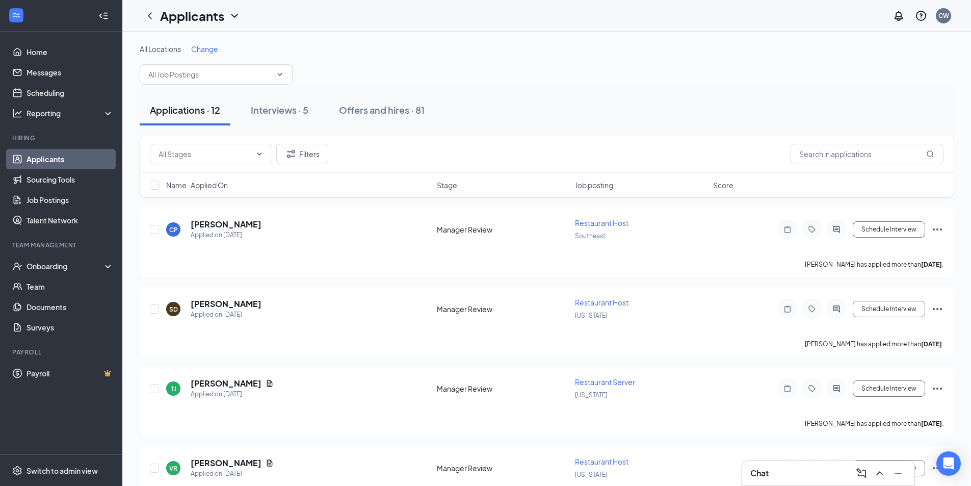
click at [794, 470] on div "Chat" at bounding box center [828, 473] width 156 height 16
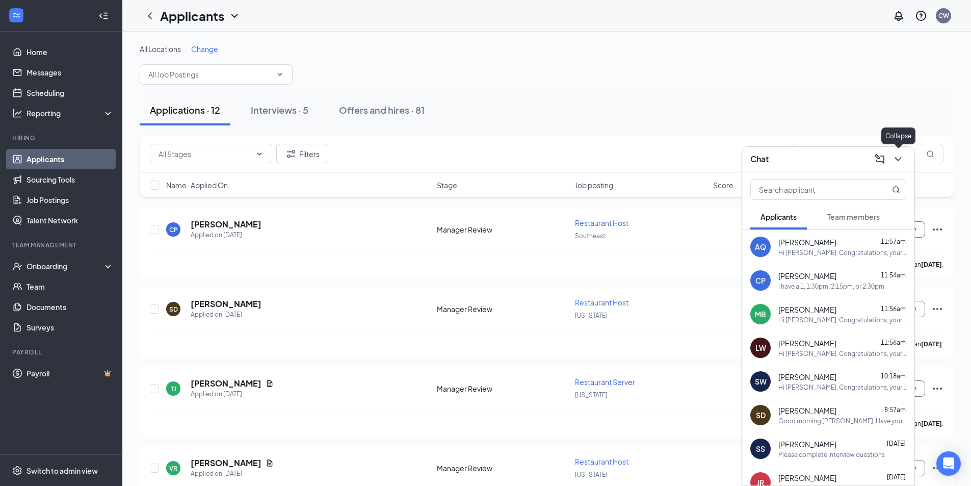
click at [899, 164] on icon "ChevronDown" at bounding box center [898, 159] width 12 height 12
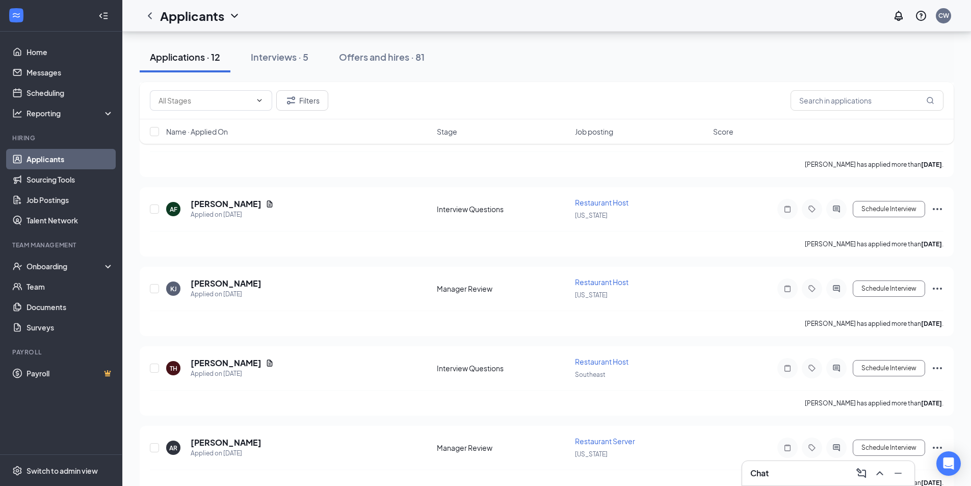
scroll to position [678, 0]
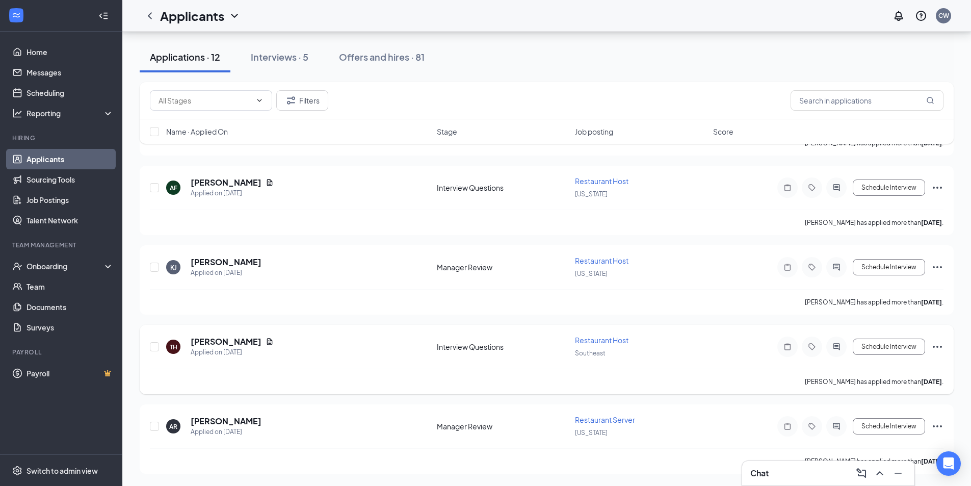
click at [938, 343] on icon "Ellipses" at bounding box center [937, 346] width 12 height 12
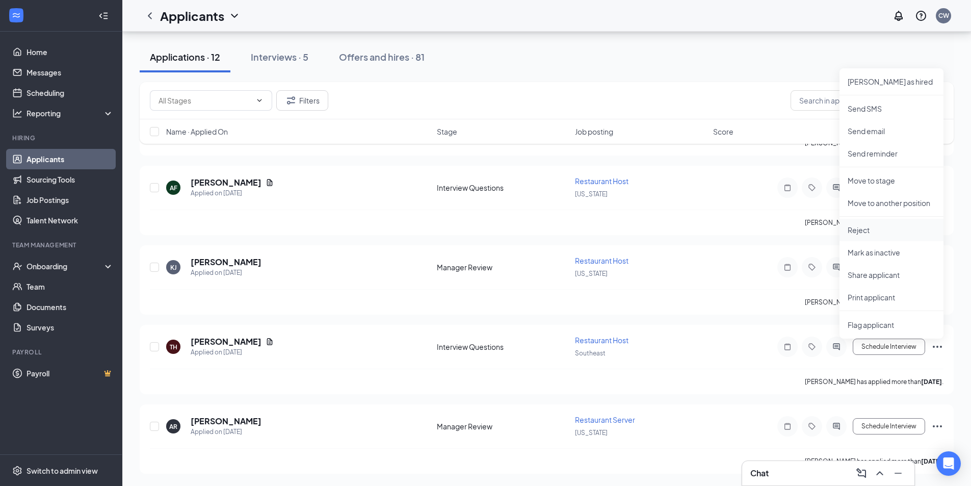
click at [895, 234] on p "Reject" at bounding box center [892, 230] width 88 height 10
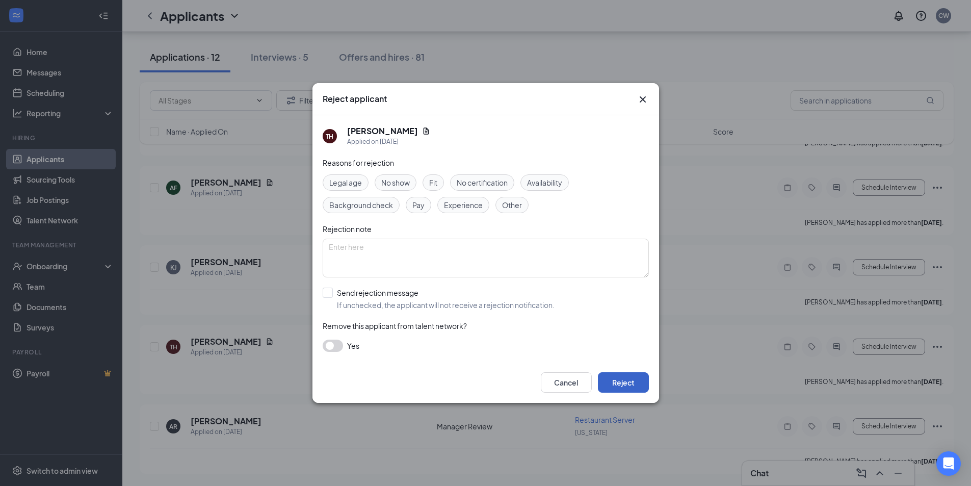
click at [637, 378] on button "Reject" at bounding box center [623, 382] width 51 height 20
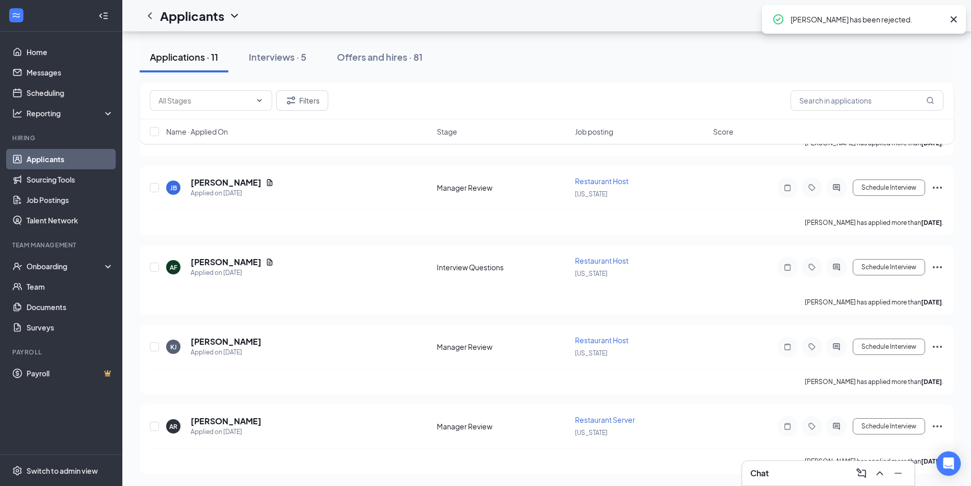
scroll to position [598, 0]
click at [934, 262] on icon "Ellipses" at bounding box center [937, 267] width 12 height 12
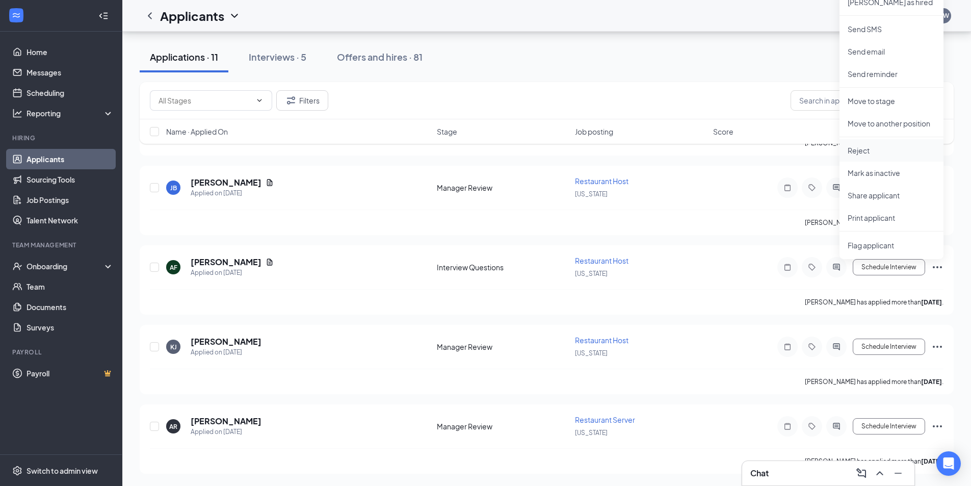
click at [871, 156] on li "Reject" at bounding box center [891, 150] width 104 height 22
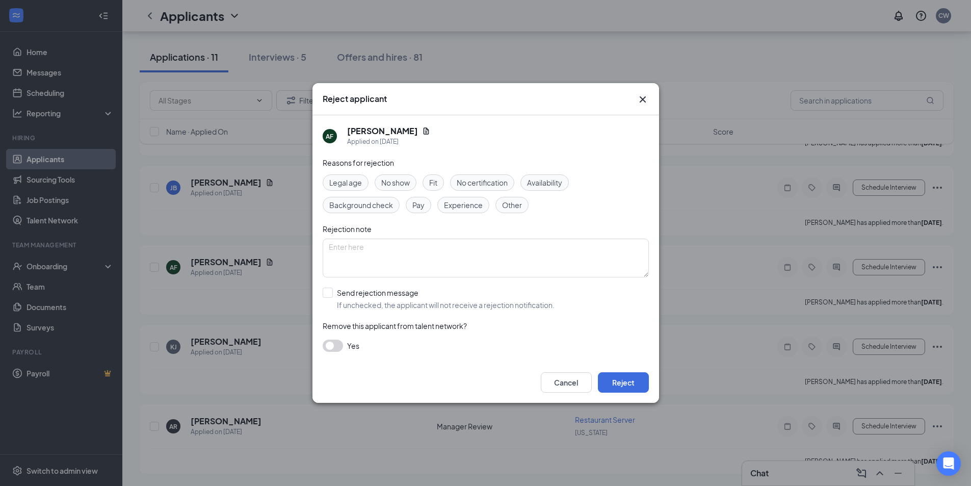
click at [649, 378] on div "Cancel Reject" at bounding box center [485, 382] width 347 height 41
click at [638, 382] on button "Reject" at bounding box center [623, 382] width 51 height 20
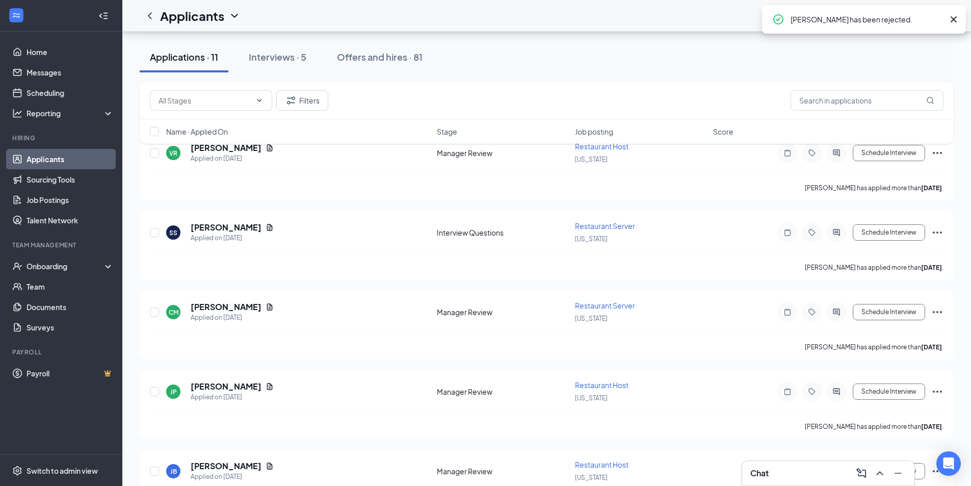
scroll to position [264, 0]
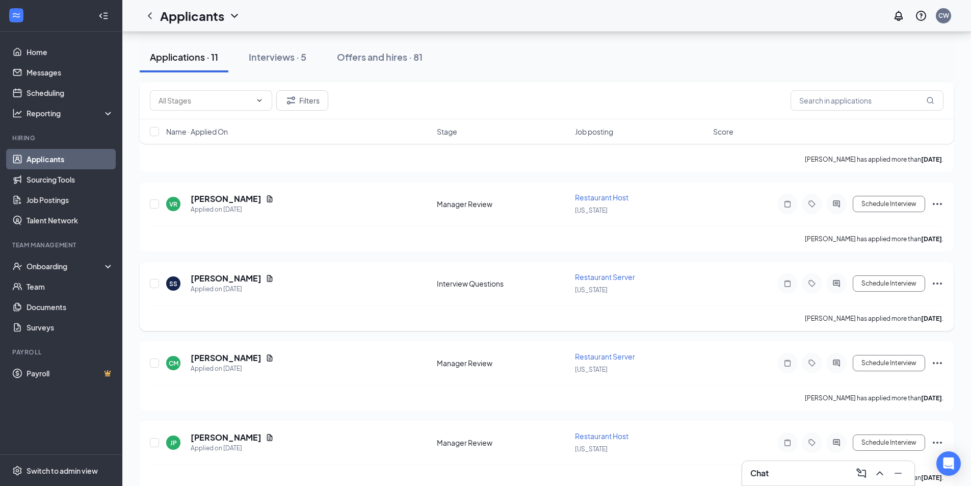
click at [939, 285] on icon "Ellipses" at bounding box center [937, 283] width 12 height 12
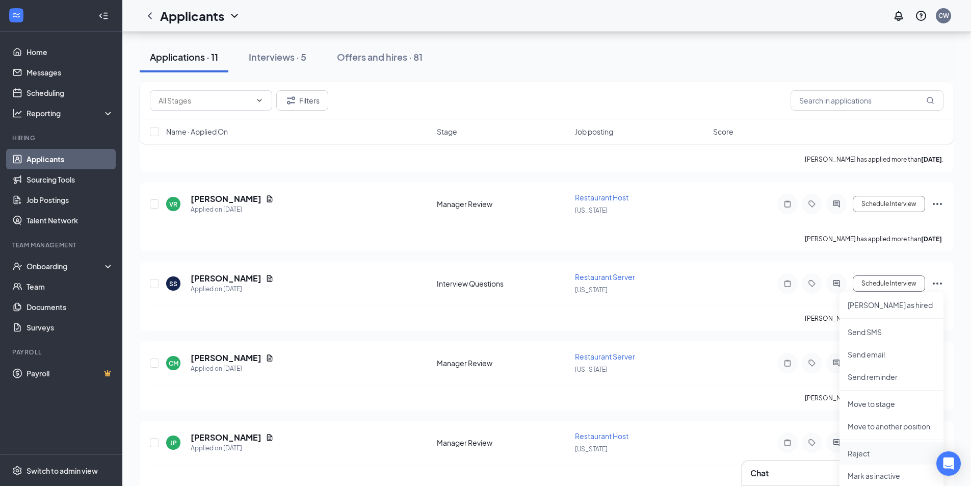
click at [881, 444] on li "Reject" at bounding box center [891, 453] width 104 height 22
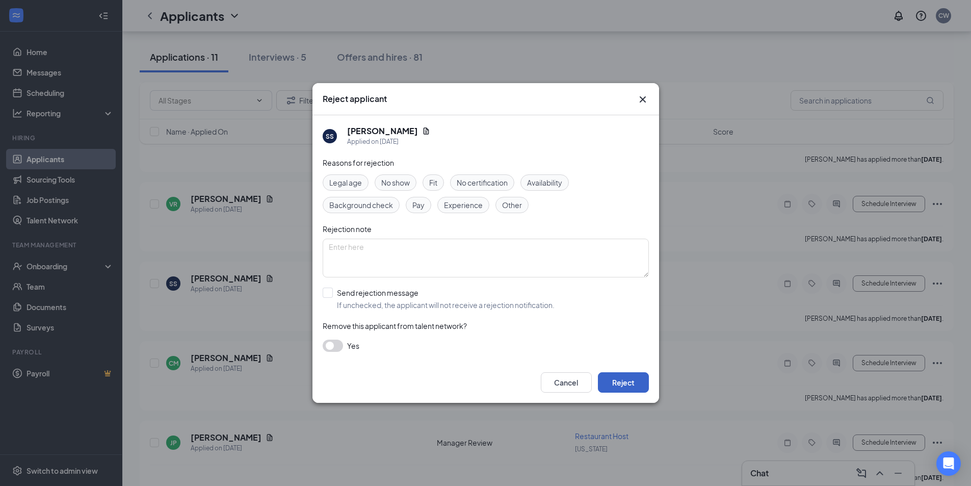
click at [634, 381] on button "Reject" at bounding box center [623, 382] width 51 height 20
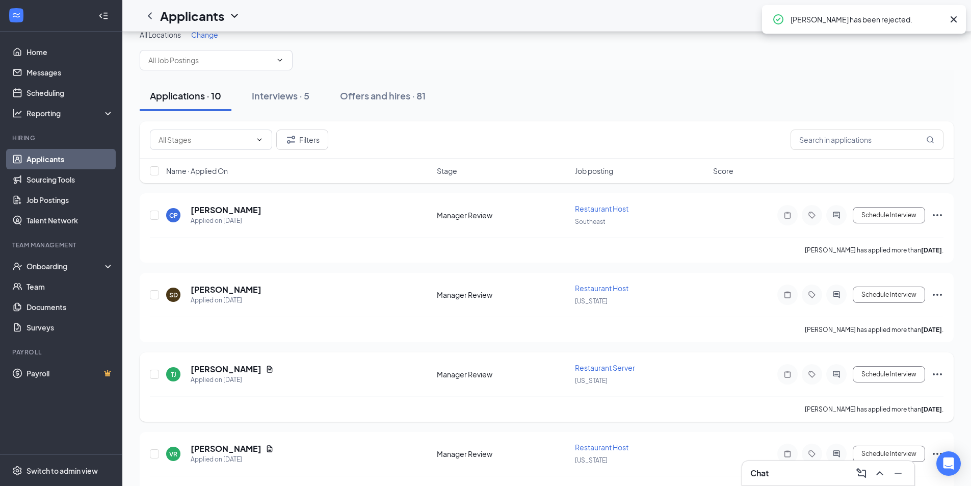
scroll to position [9, 0]
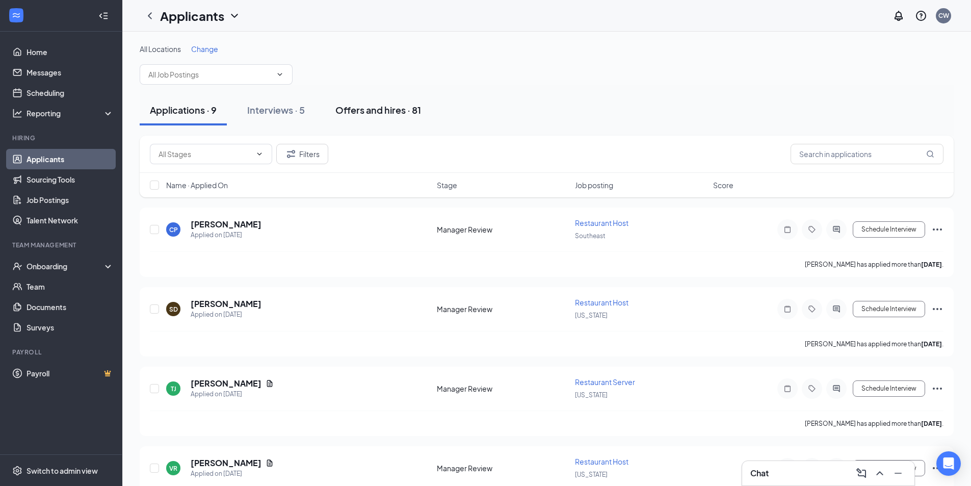
click at [391, 111] on div "Offers and hires · 81" at bounding box center [378, 109] width 86 height 13
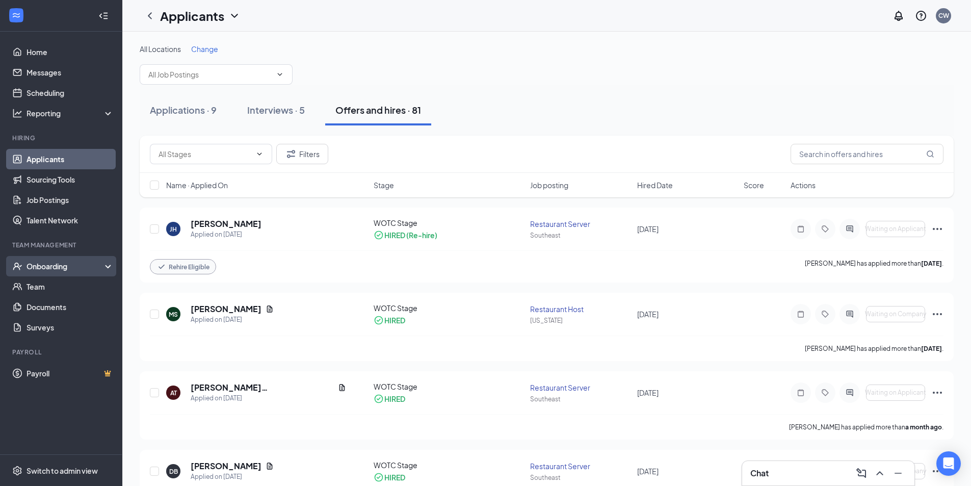
click at [52, 271] on div "Onboarding" at bounding box center [66, 266] width 78 height 10
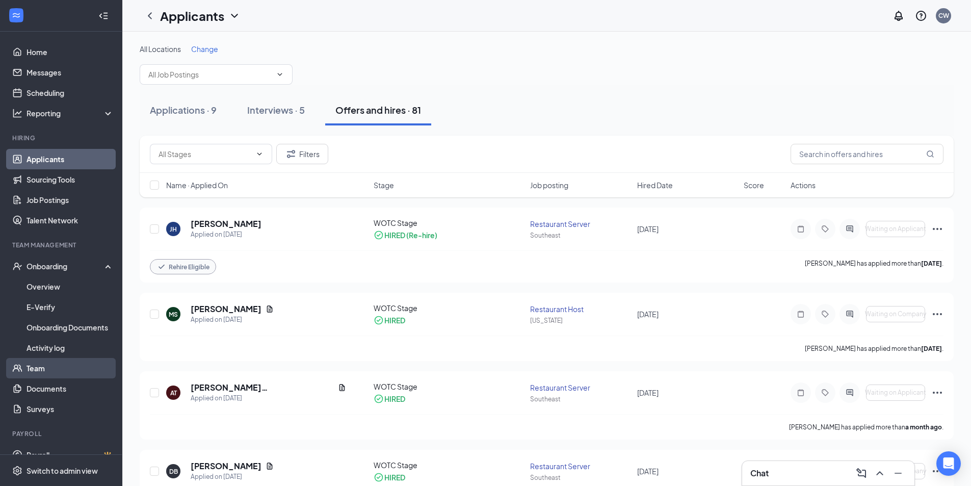
click at [46, 370] on link "Team" at bounding box center [70, 368] width 87 height 20
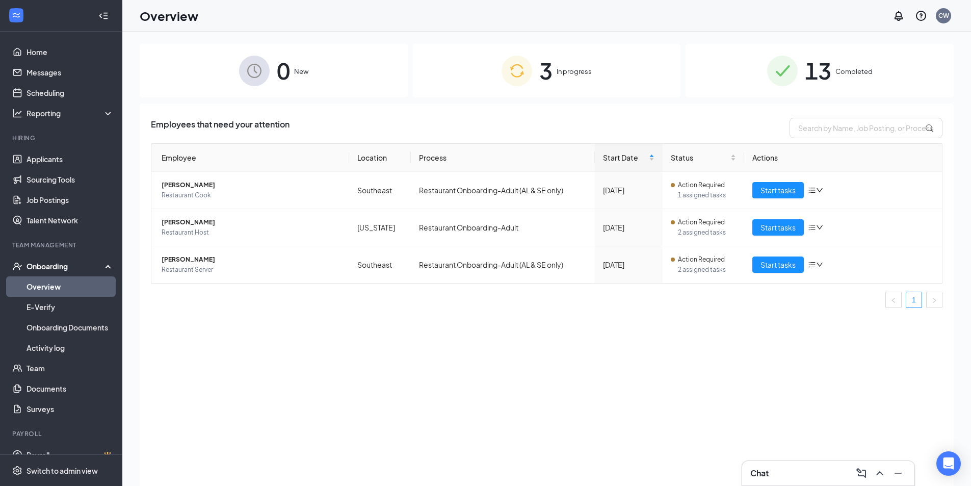
click at [568, 73] on span "In progress" at bounding box center [574, 71] width 35 height 10
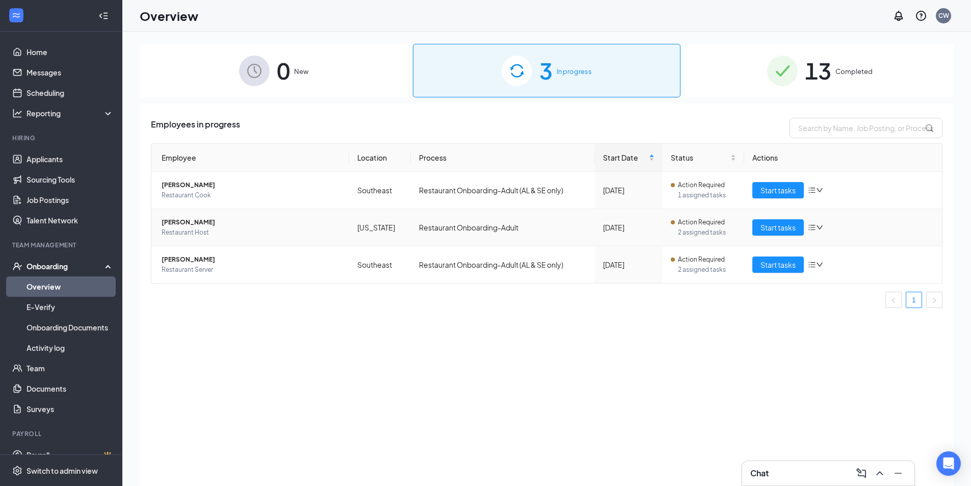
click at [818, 228] on icon "down" at bounding box center [819, 227] width 7 height 7
click at [845, 289] on div "Remove from onboarding" at bounding box center [869, 293] width 110 height 10
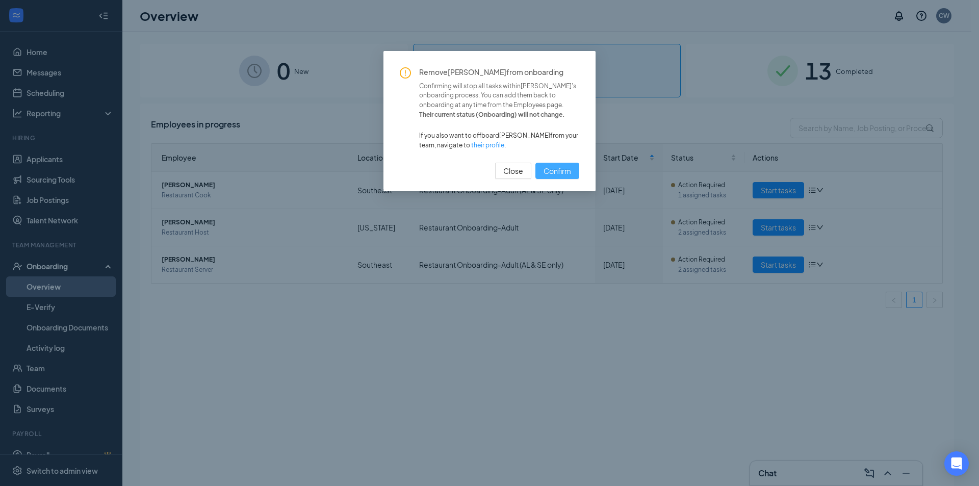
click at [558, 173] on span "Confirm" at bounding box center [557, 170] width 28 height 11
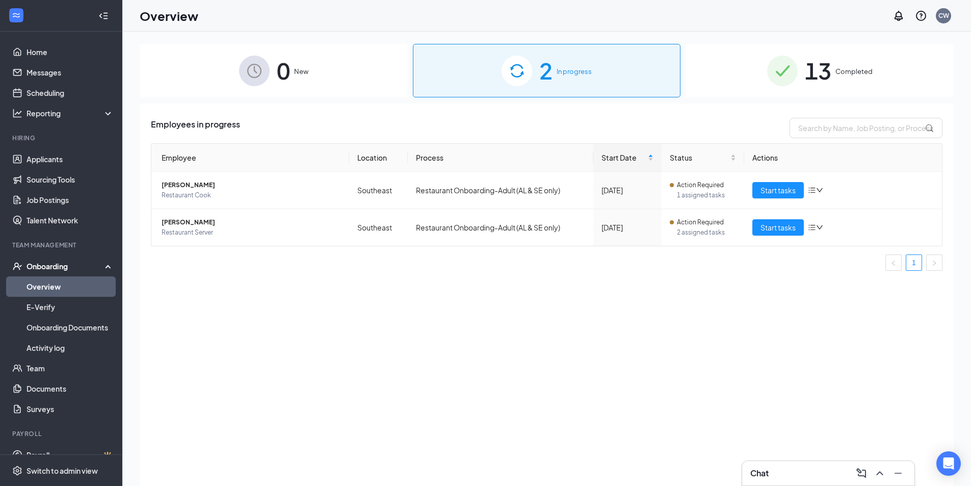
click at [60, 267] on div "Onboarding" at bounding box center [66, 266] width 78 height 10
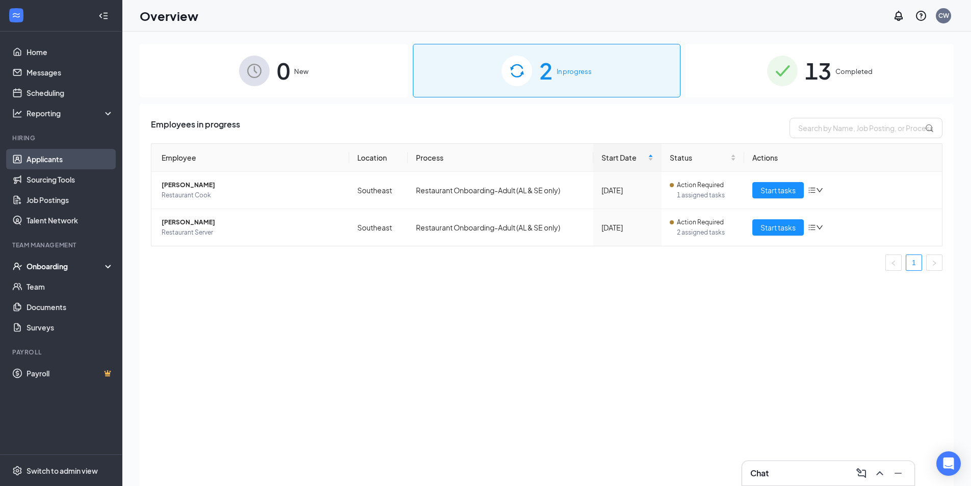
click at [58, 159] on link "Applicants" at bounding box center [70, 159] width 87 height 20
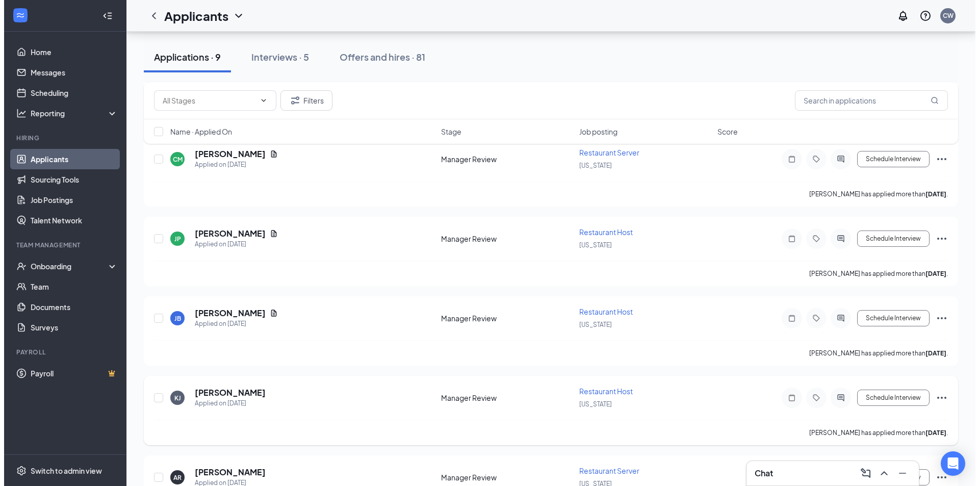
scroll to position [439, 0]
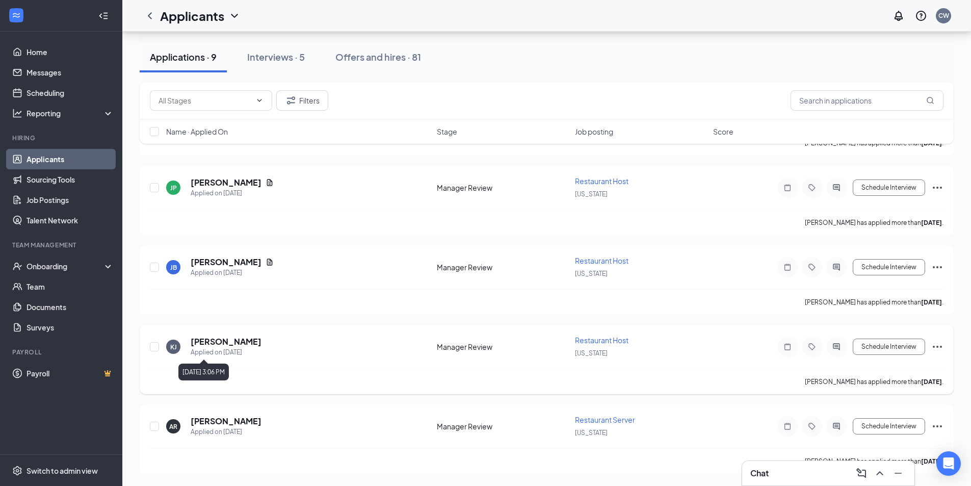
click at [231, 342] on h5 "[PERSON_NAME]" at bounding box center [226, 341] width 71 height 11
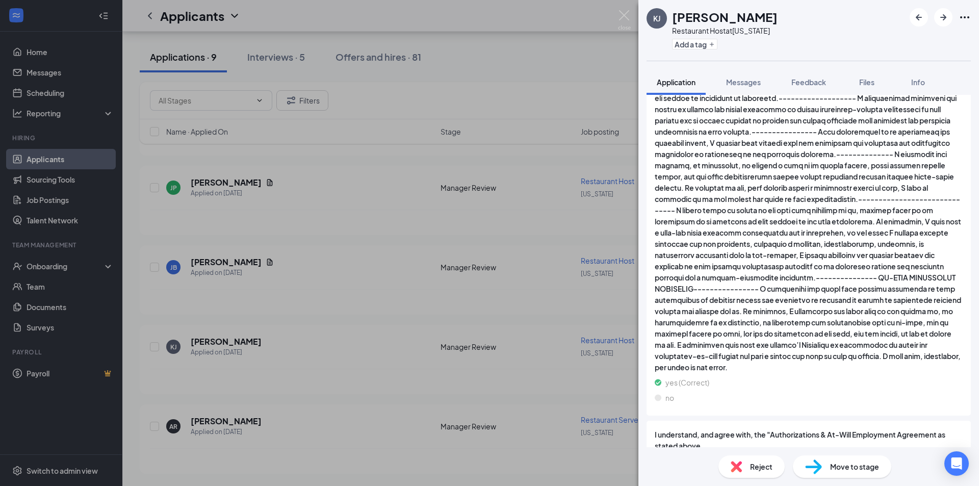
scroll to position [1478, 0]
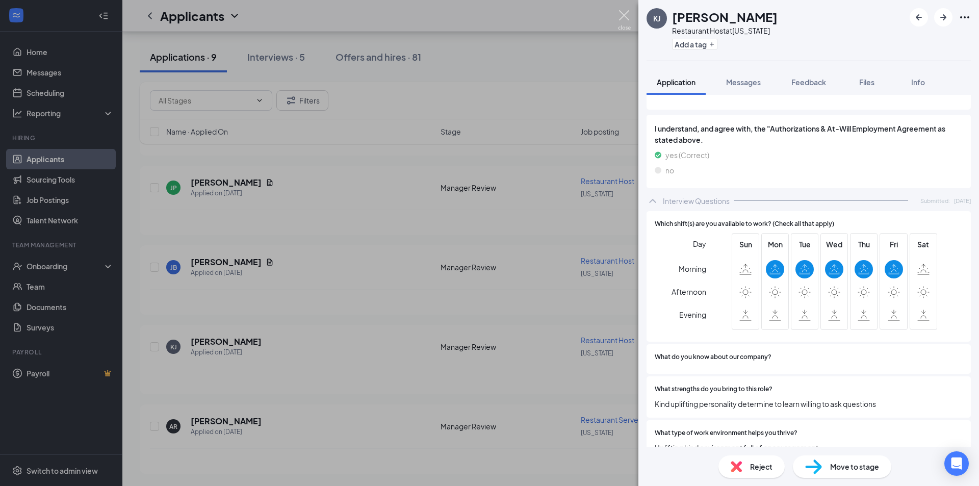
click at [623, 13] on img at bounding box center [624, 20] width 13 height 20
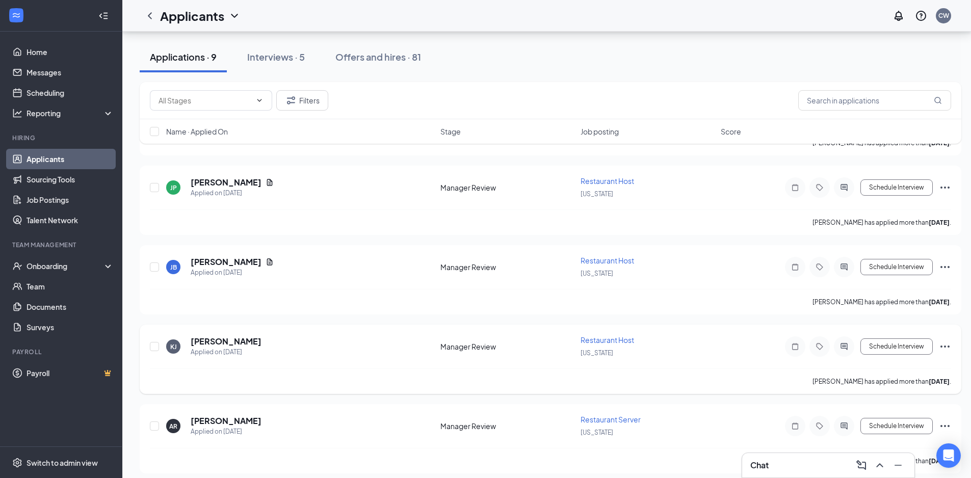
click at [846, 350] on icon "ActiveChat" at bounding box center [844, 346] width 12 height 8
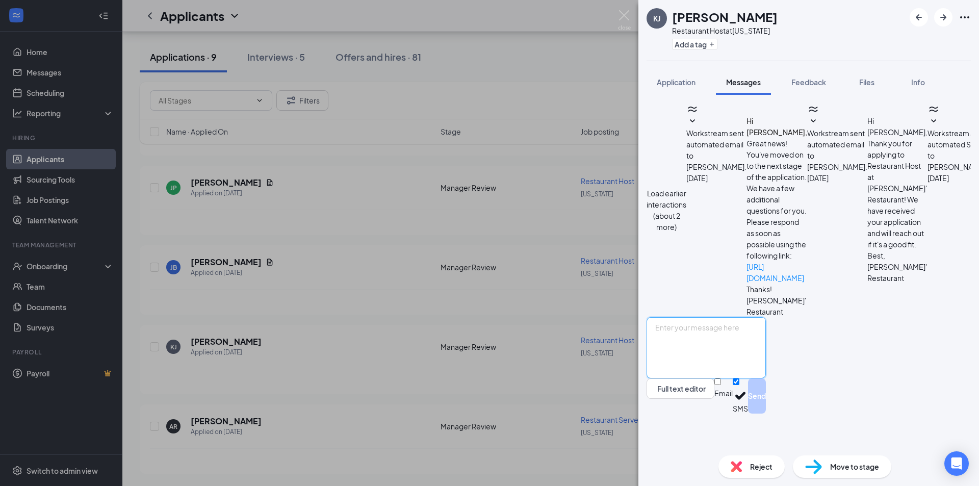
click at [766, 370] on textarea at bounding box center [705, 347] width 119 height 61
drag, startPoint x: 850, startPoint y: 365, endPoint x: 888, endPoint y: 378, distance: 40.8
click at [766, 378] on textarea "I know your Owens friend but I would need night availabity" at bounding box center [705, 347] width 119 height 61
click at [766, 370] on textarea "I know your Owens friend but I would need night availabity" at bounding box center [705, 347] width 119 height 61
click at [766, 363] on textarea "I know your Owens friend but I would need night availabity" at bounding box center [705, 347] width 119 height 61
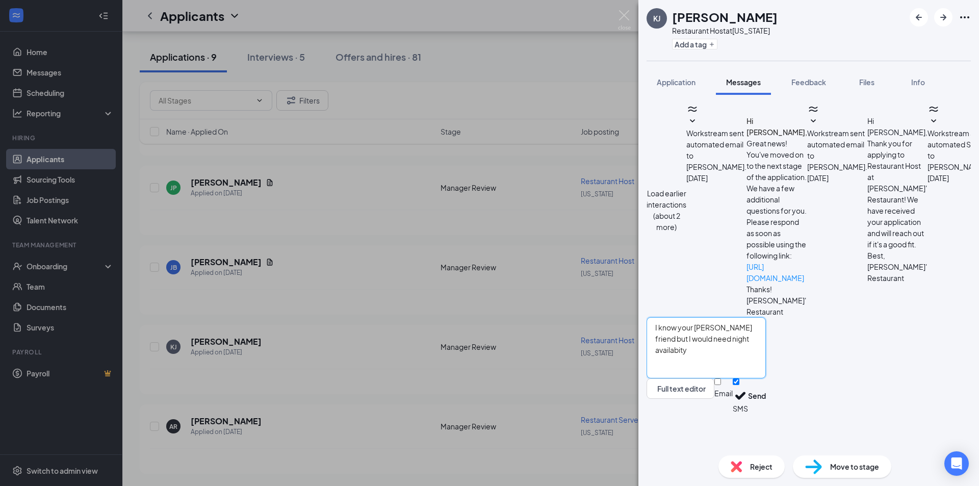
drag, startPoint x: 842, startPoint y: 363, endPoint x: 874, endPoint y: 365, distance: 31.7
click at [766, 378] on textarea "I know your Owens friend but I would need night availabity" at bounding box center [705, 347] width 119 height 61
click at [766, 361] on textarea "I know your Owens friend but I would need night availabity" at bounding box center [705, 347] width 119 height 61
type textarea "I know your Owens friend but I would need night time availability from you I do…"
click at [766, 413] on button "Send" at bounding box center [757, 395] width 18 height 35
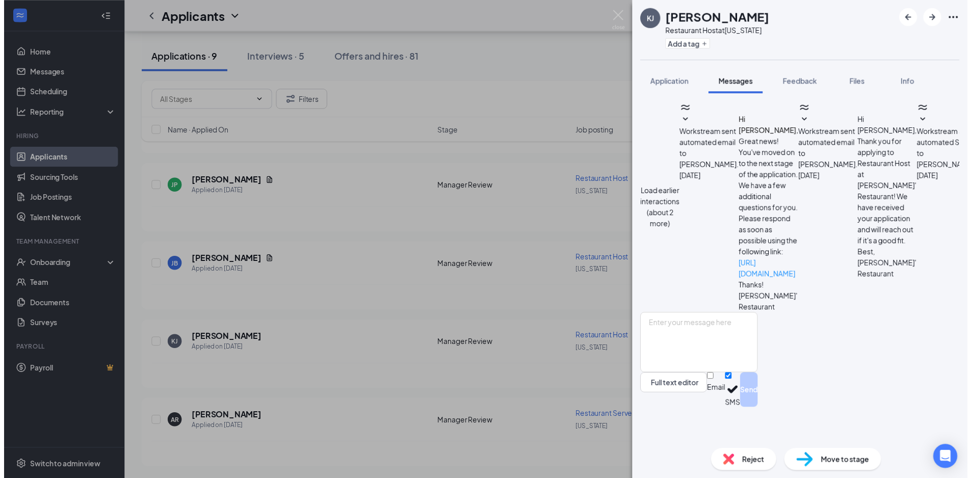
scroll to position [227, 0]
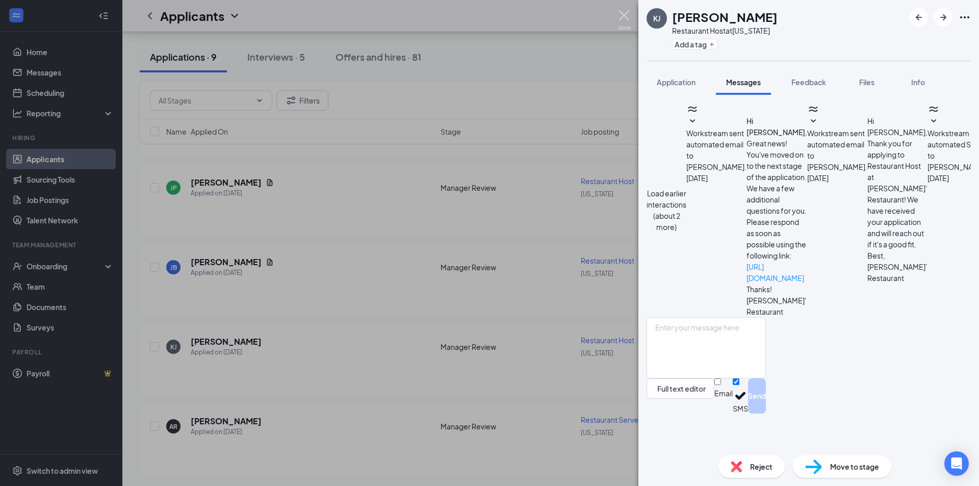
click at [618, 17] on img at bounding box center [624, 20] width 13 height 20
